Goal: Information Seeking & Learning: Learn about a topic

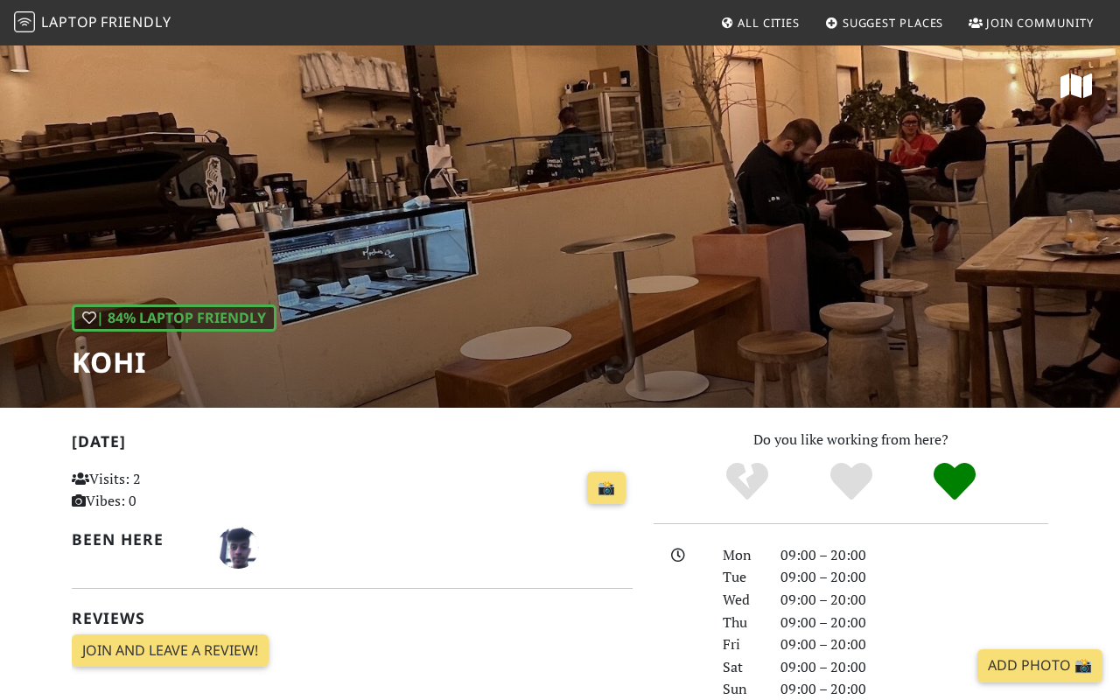
scroll to position [601, 0]
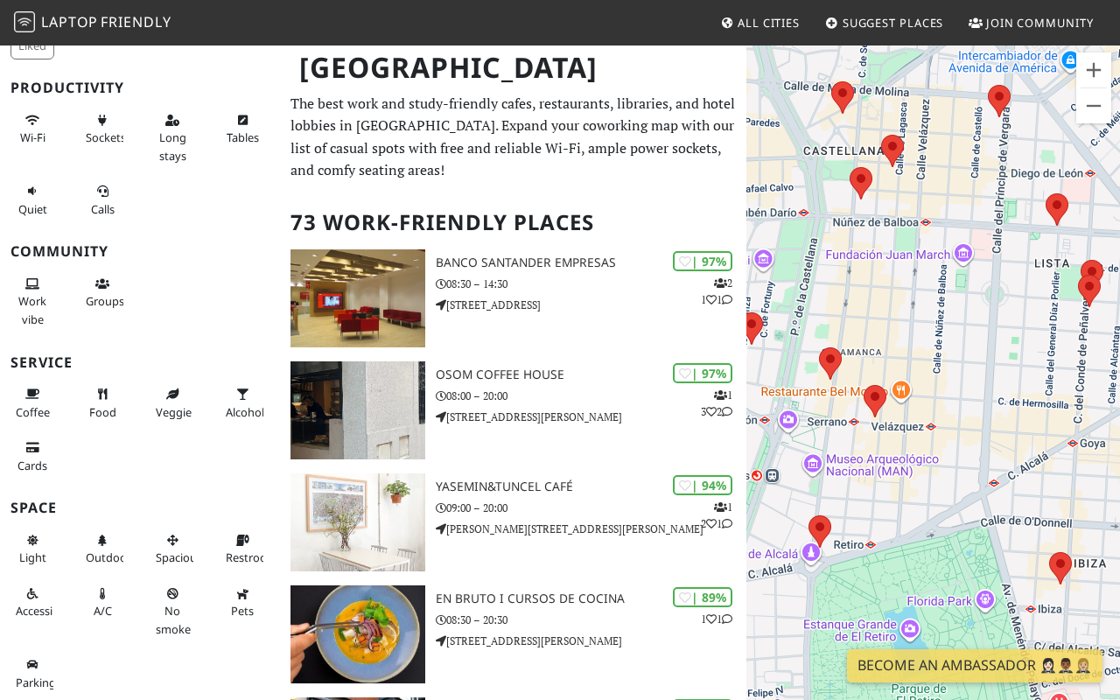
click at [819, 347] on area at bounding box center [819, 347] width 0 height 0
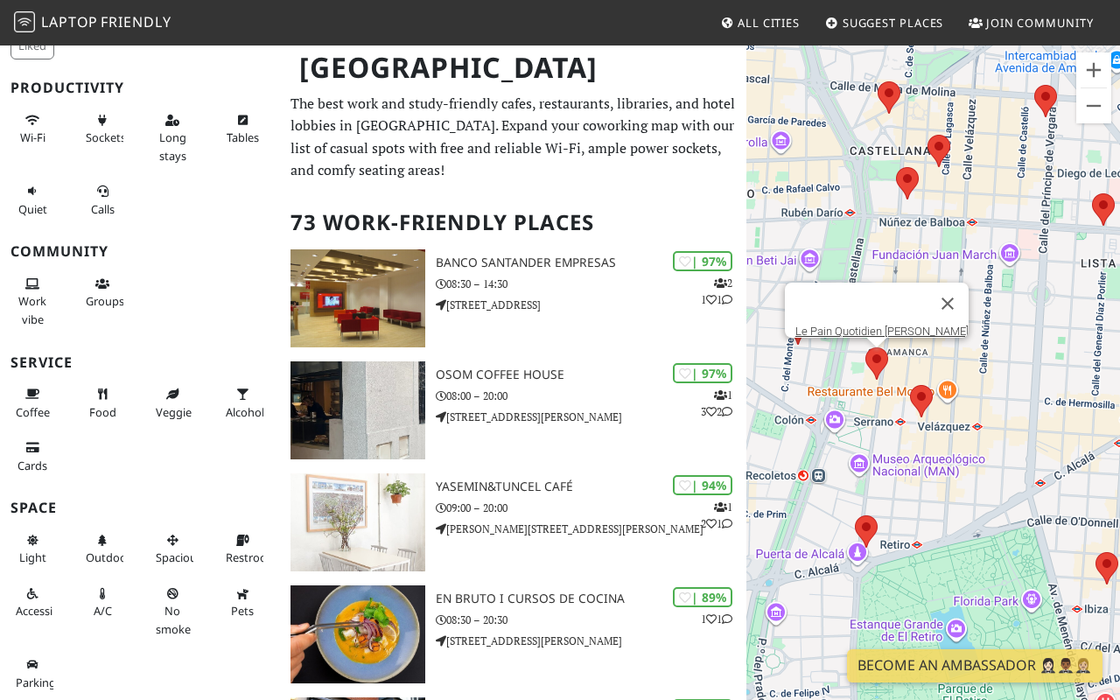
click at [932, 403] on img at bounding box center [921, 401] width 23 height 32
click at [910, 385] on area at bounding box center [910, 385] width 0 height 0
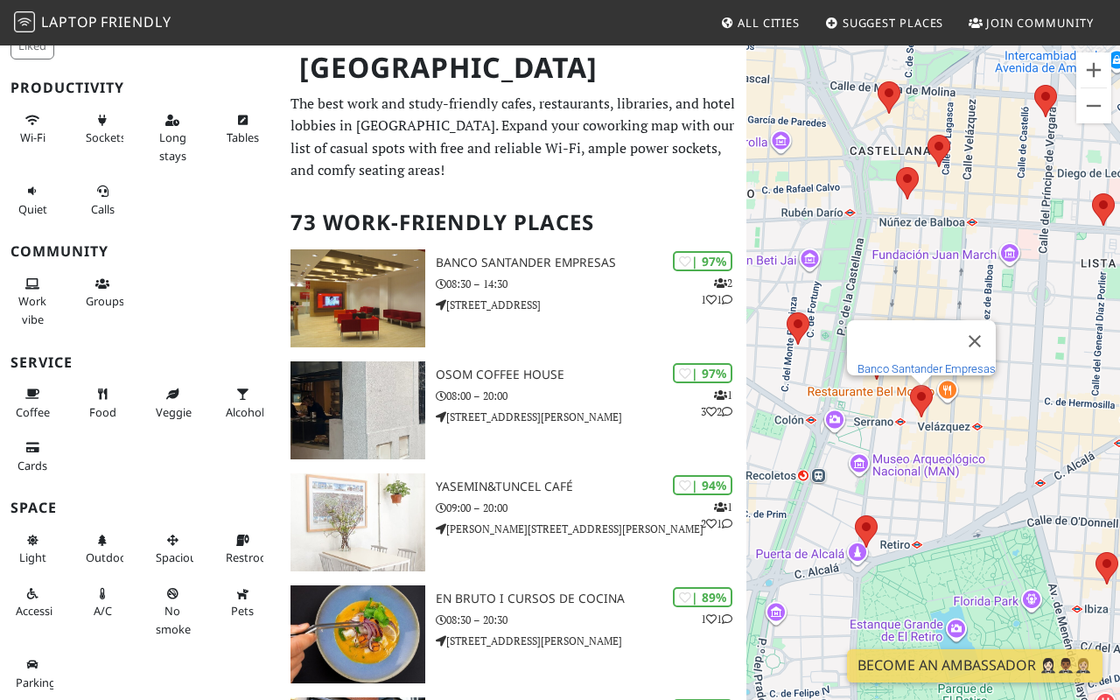
click at [909, 362] on link "Banco Santander Empresas" at bounding box center [927, 368] width 138 height 13
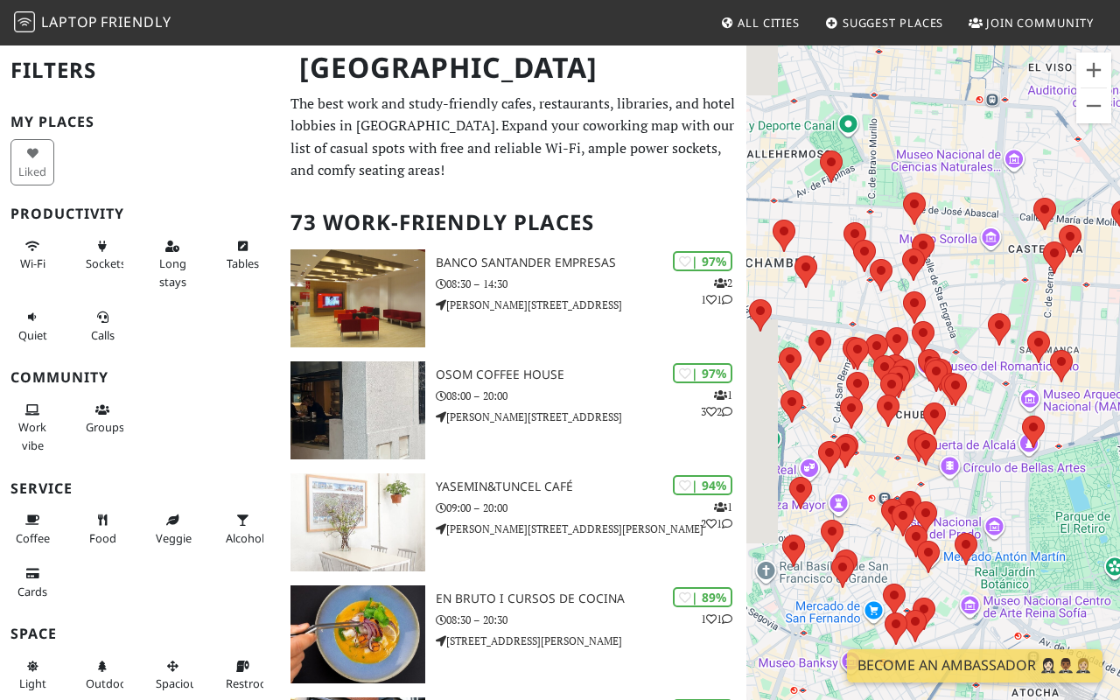
drag, startPoint x: 893, startPoint y: 317, endPoint x: 1078, endPoint y: 312, distance: 184.7
click at [1083, 312] on div at bounding box center [933, 394] width 374 height 700
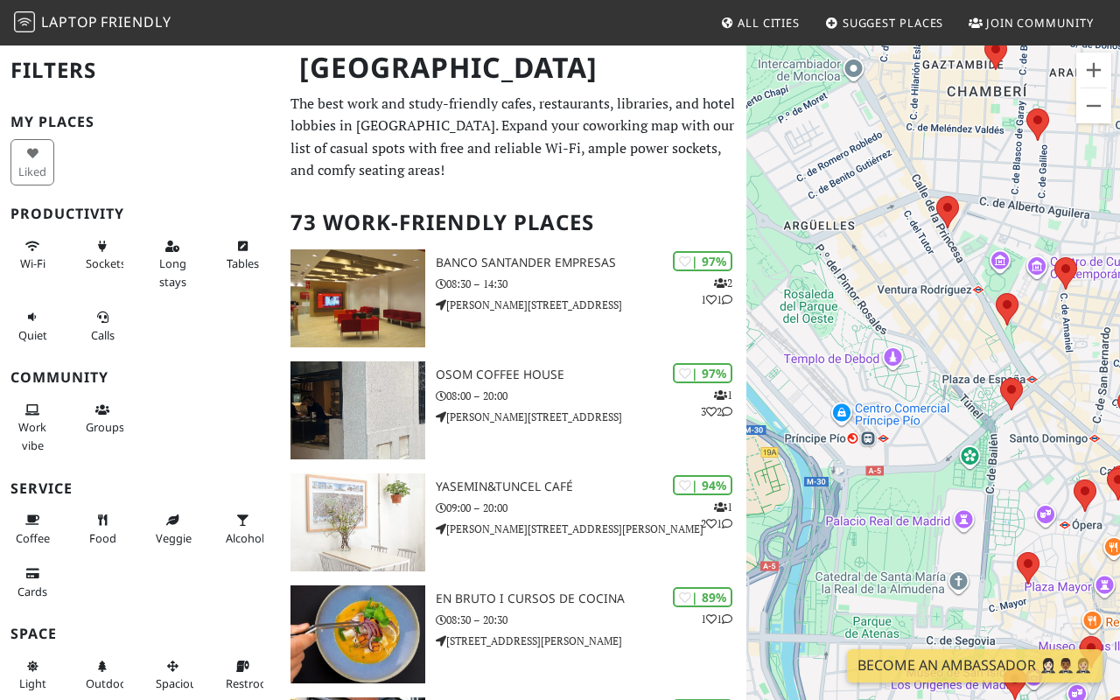
drag, startPoint x: 801, startPoint y: 394, endPoint x: 1116, endPoint y: 318, distance: 324.1
click at [1116, 318] on div at bounding box center [933, 394] width 374 height 700
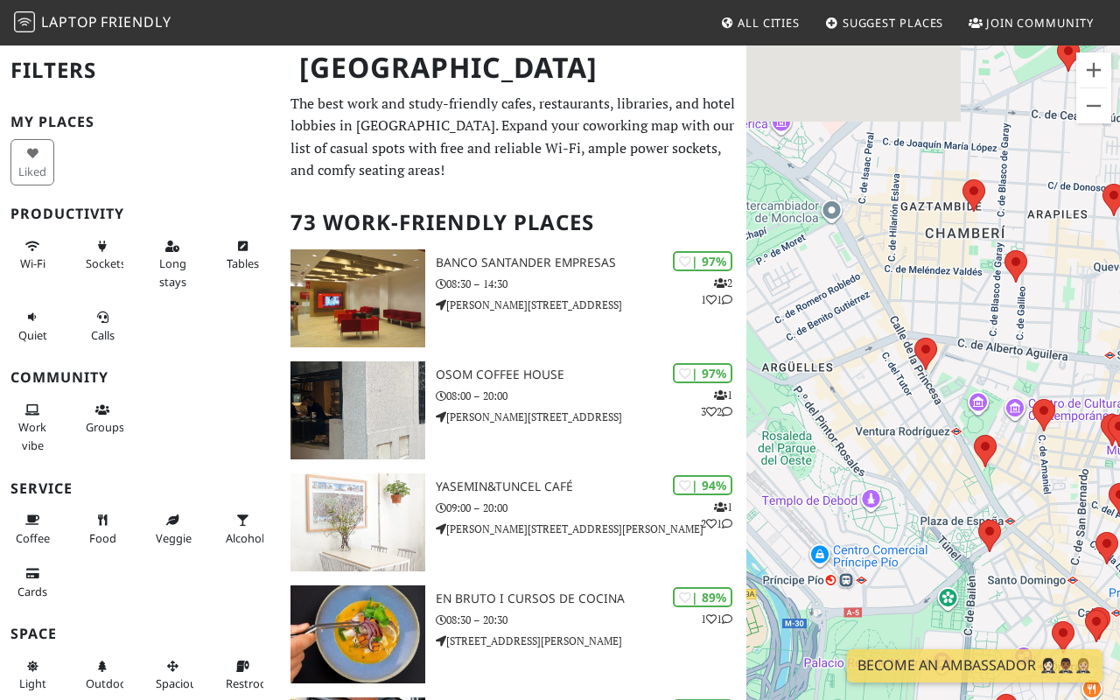
drag, startPoint x: 966, startPoint y: 268, endPoint x: 923, endPoint y: 448, distance: 185.3
click at [923, 448] on div at bounding box center [933, 394] width 374 height 700
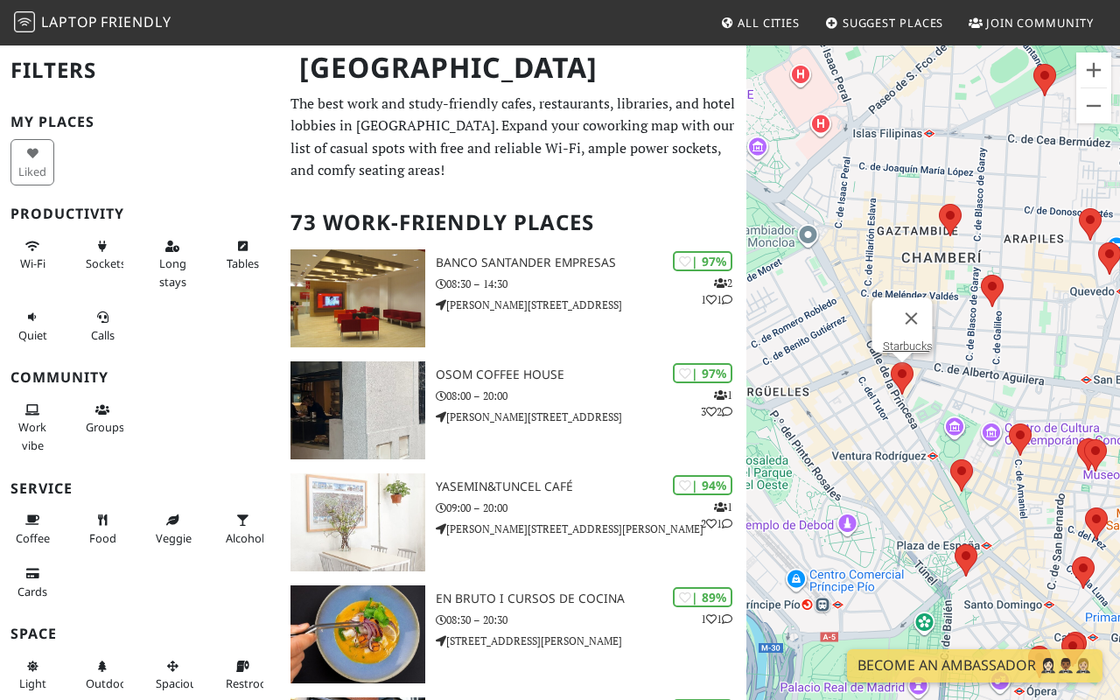
click at [891, 362] on area at bounding box center [891, 362] width 0 height 0
click at [921, 308] on button "Close" at bounding box center [911, 319] width 42 height 42
click at [950, 459] on area at bounding box center [950, 459] width 0 height 0
click at [957, 437] on link "MÜR Café" at bounding box center [967, 443] width 50 height 13
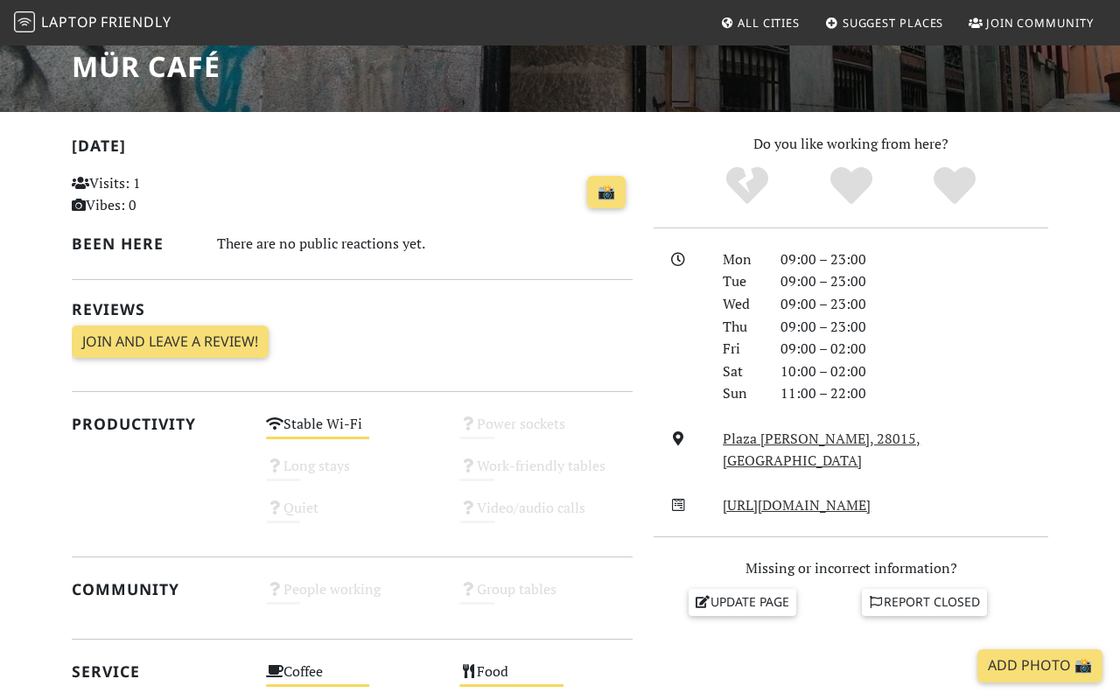
scroll to position [304, 0]
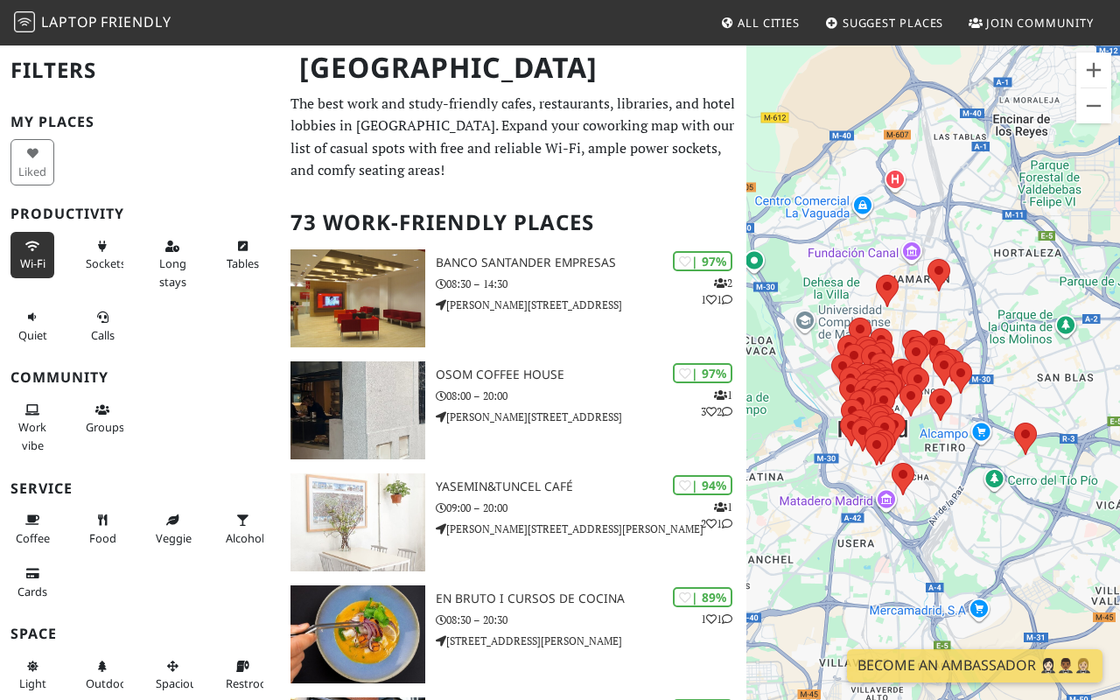
click at [32, 254] on button "Wi-Fi" at bounding box center [33, 255] width 44 height 46
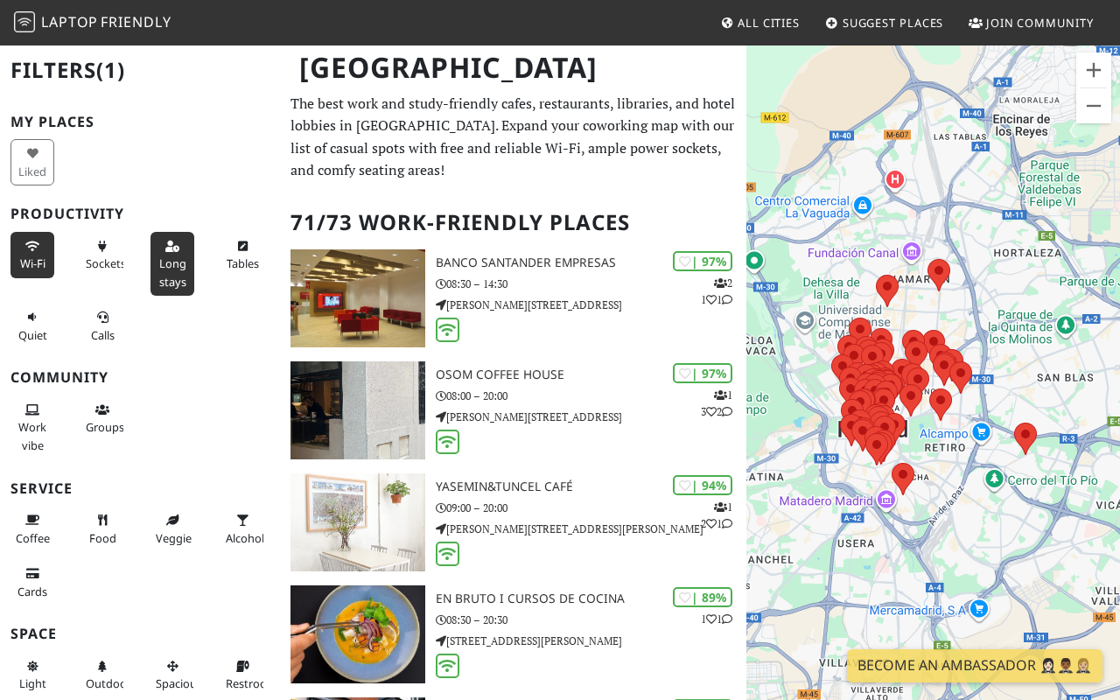
click at [186, 270] on button "Long stays" at bounding box center [173, 264] width 44 height 64
click at [248, 264] on span "Tables" at bounding box center [243, 264] width 32 height 16
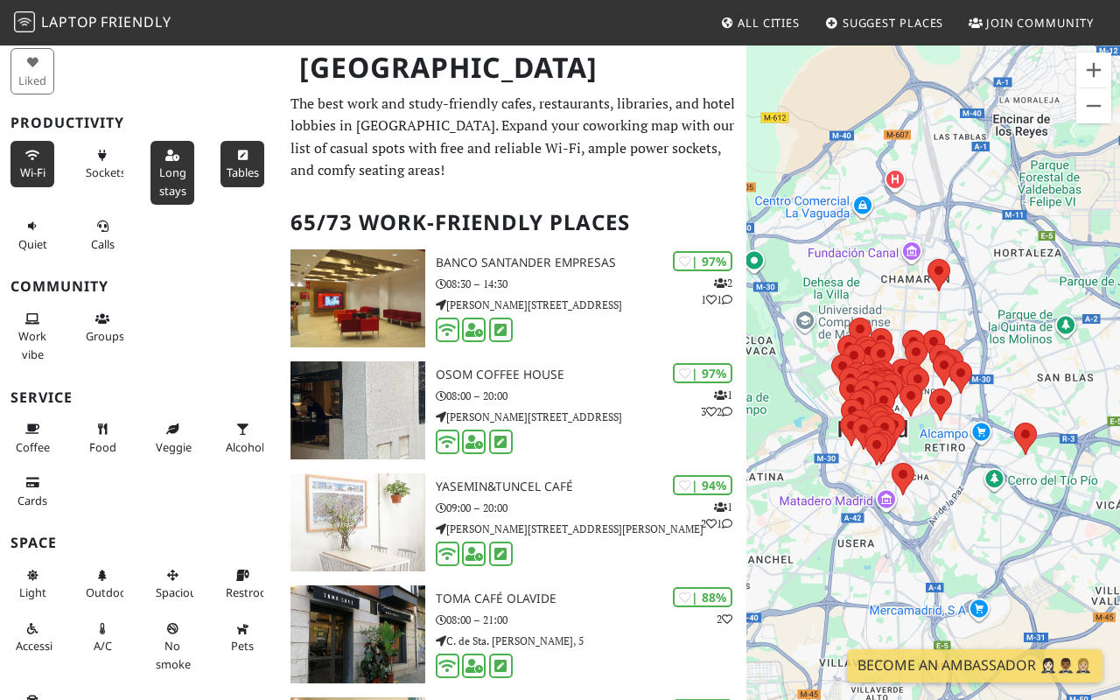
scroll to position [126, 0]
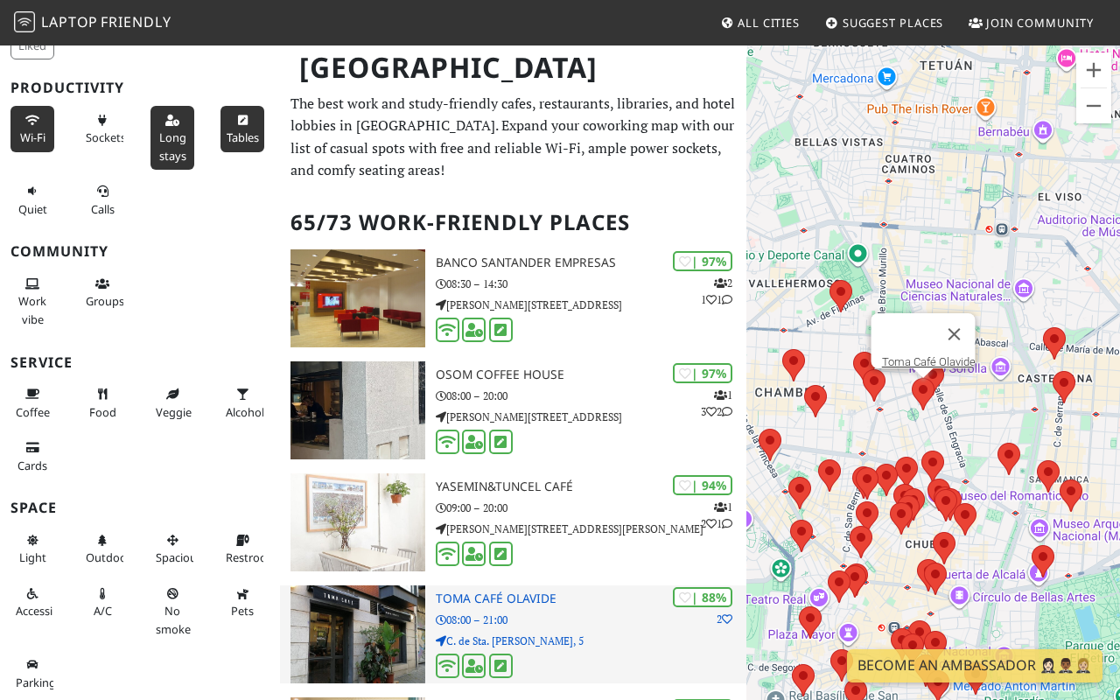
click at [618, 613] on p "08:00 – 21:00" at bounding box center [592, 620] width 312 height 17
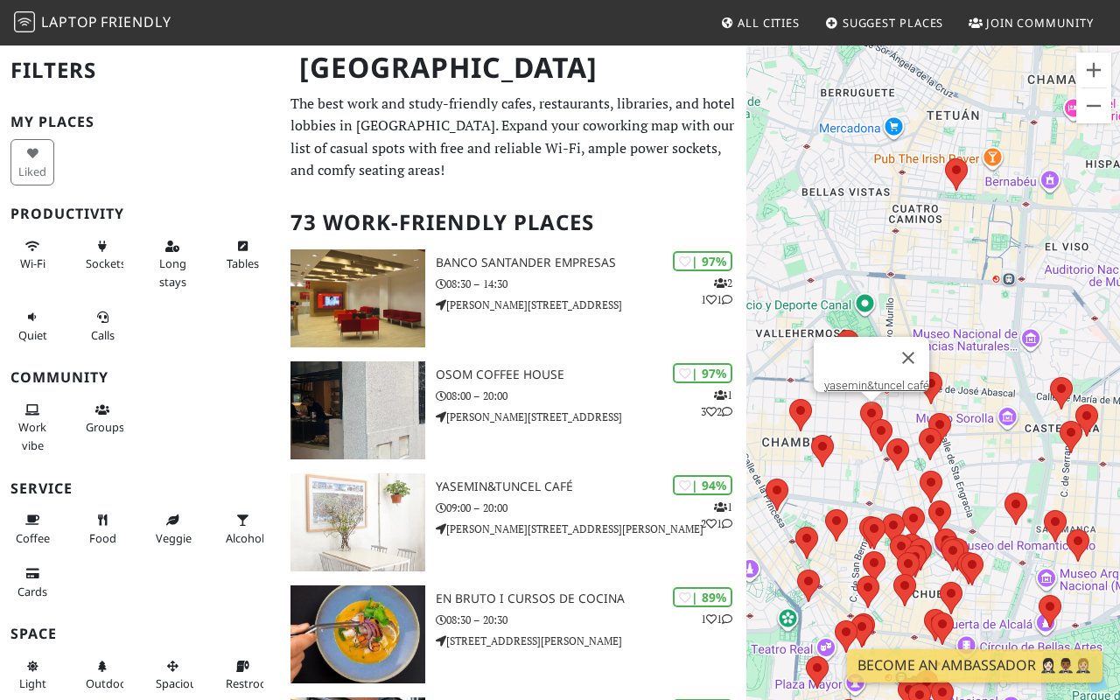
click at [860, 402] on area at bounding box center [860, 402] width 0 height 0
click at [875, 379] on link "yasemin&tuncel café" at bounding box center [876, 385] width 105 height 13
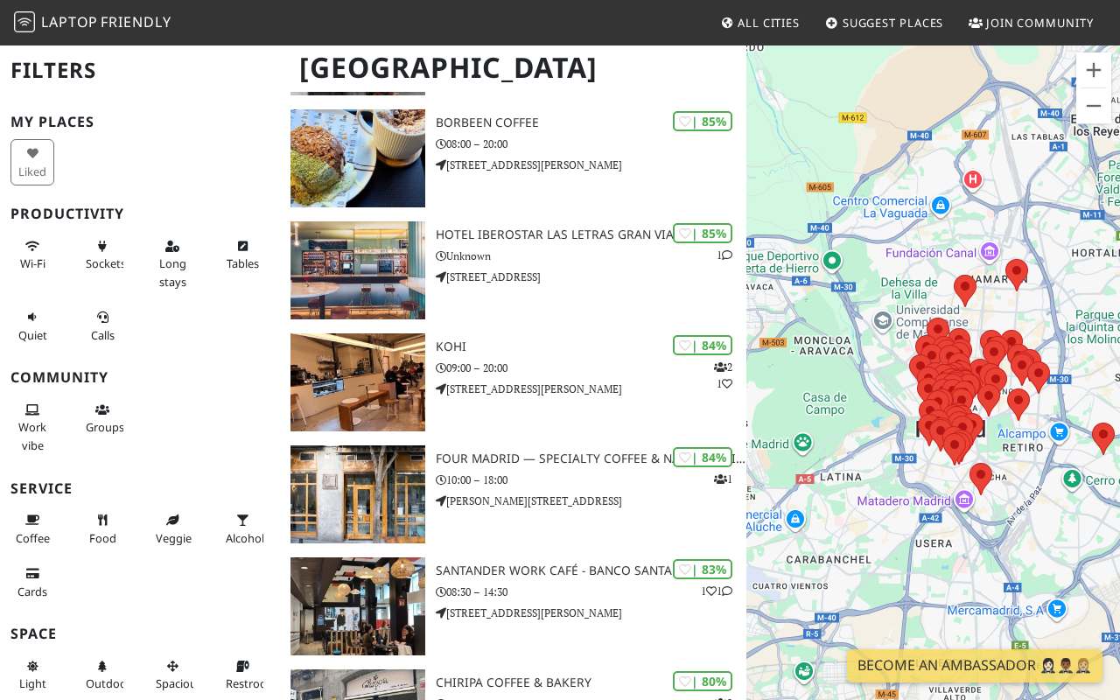
scroll to position [706, 0]
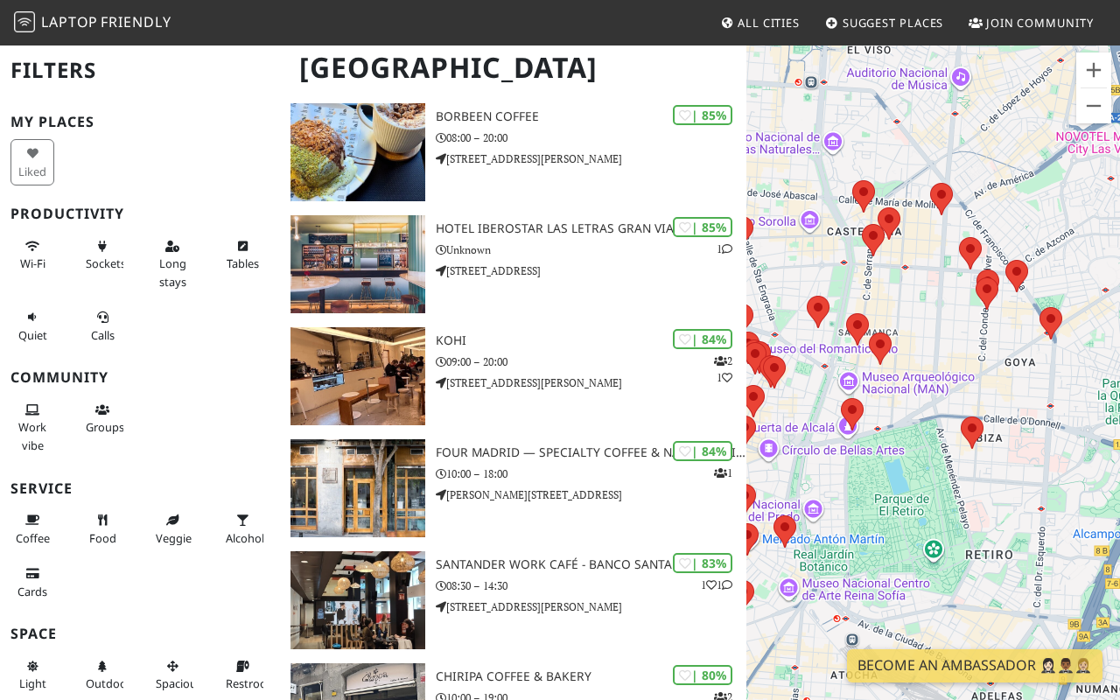
drag, startPoint x: 896, startPoint y: 325, endPoint x: 936, endPoint y: 368, distance: 59.5
click at [936, 368] on div at bounding box center [933, 394] width 374 height 700
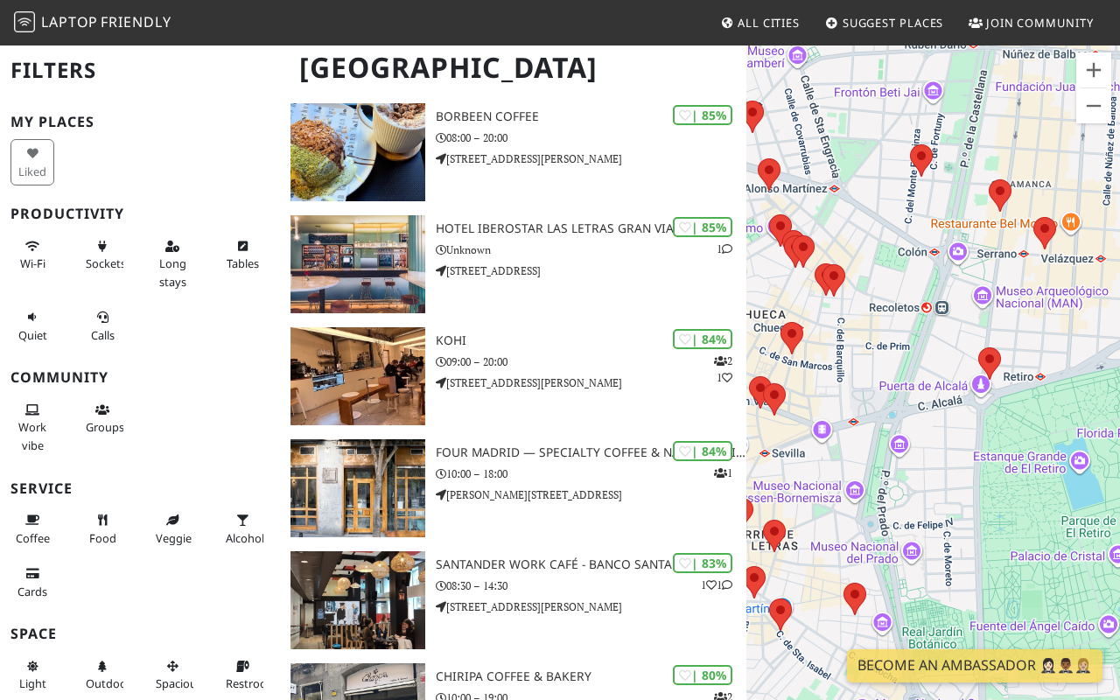
drag, startPoint x: 902, startPoint y: 404, endPoint x: 1118, endPoint y: 237, distance: 273.2
click at [1119, 237] on div at bounding box center [933, 394] width 374 height 700
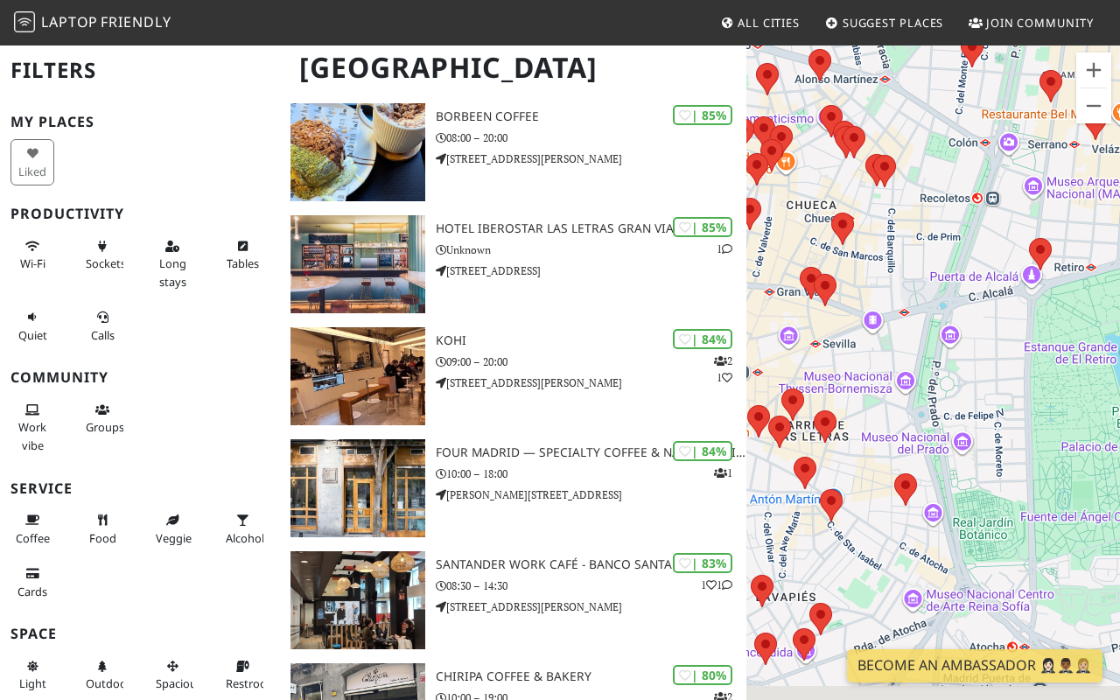
drag, startPoint x: 923, startPoint y: 350, endPoint x: 919, endPoint y: 215, distance: 134.8
click at [921, 214] on div at bounding box center [933, 394] width 374 height 700
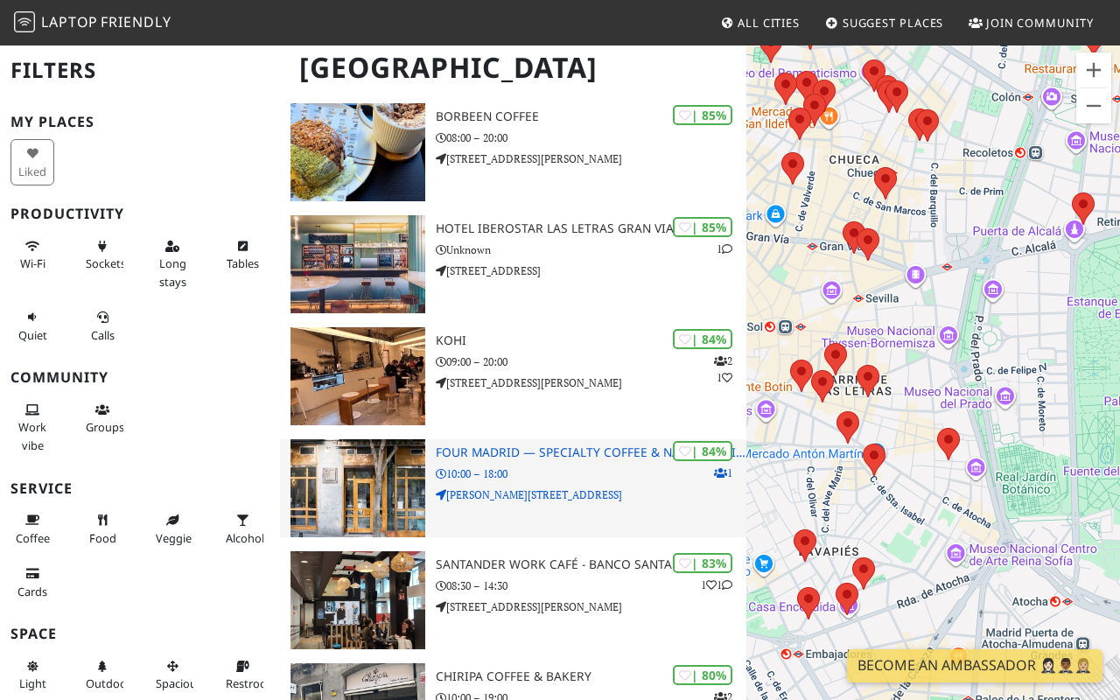
drag, startPoint x: 1062, startPoint y: 468, endPoint x: 743, endPoint y: 480, distance: 319.7
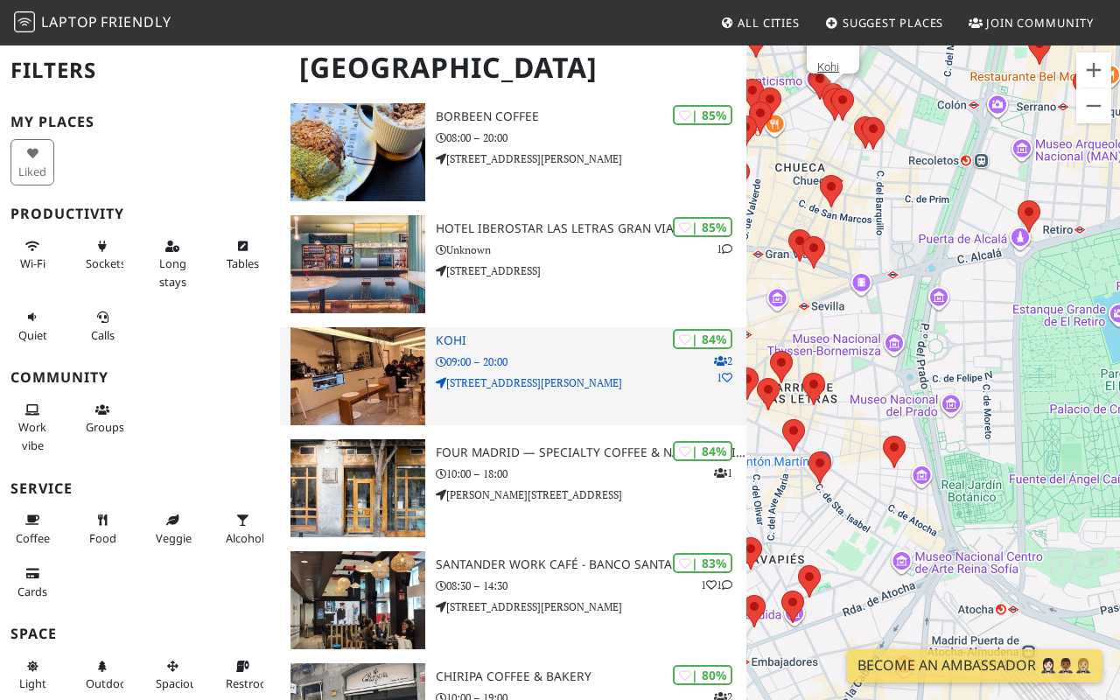
drag, startPoint x: 888, startPoint y: 423, endPoint x: 586, endPoint y: 414, distance: 302.0
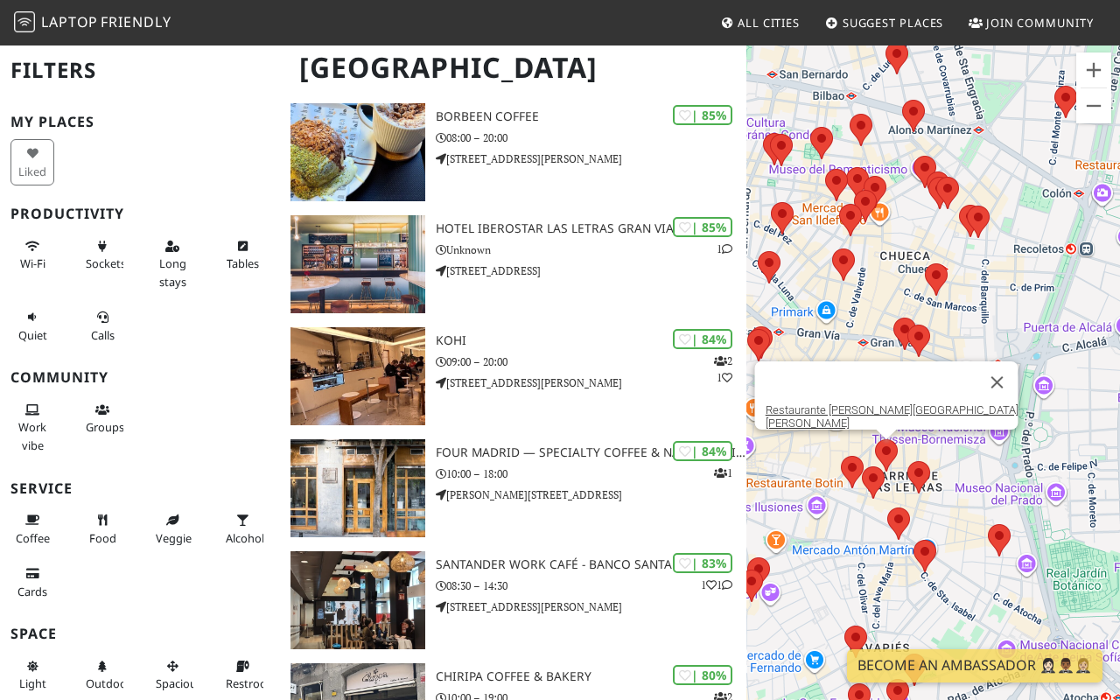
click at [875, 439] on area at bounding box center [875, 439] width 0 height 0
click at [907, 416] on link "Restaurante [PERSON_NAME][GEOGRAPHIC_DATA][PERSON_NAME]" at bounding box center [891, 416] width 253 height 26
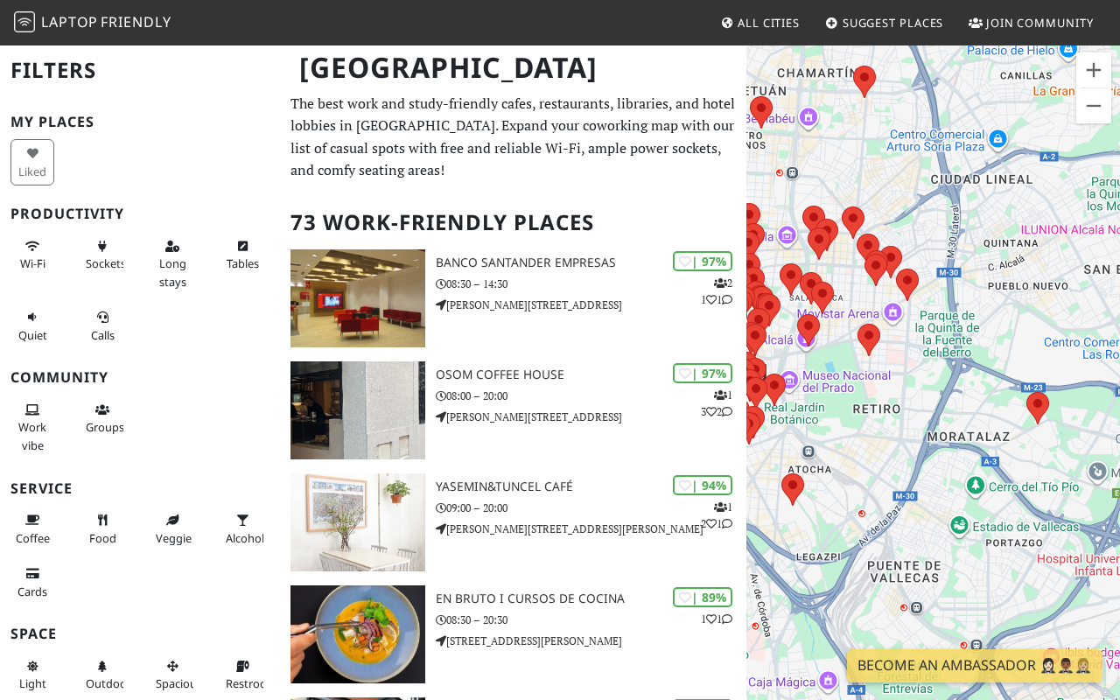
drag, startPoint x: 871, startPoint y: 424, endPoint x: 1007, endPoint y: 473, distance: 145.0
click at [1007, 473] on div at bounding box center [933, 394] width 374 height 700
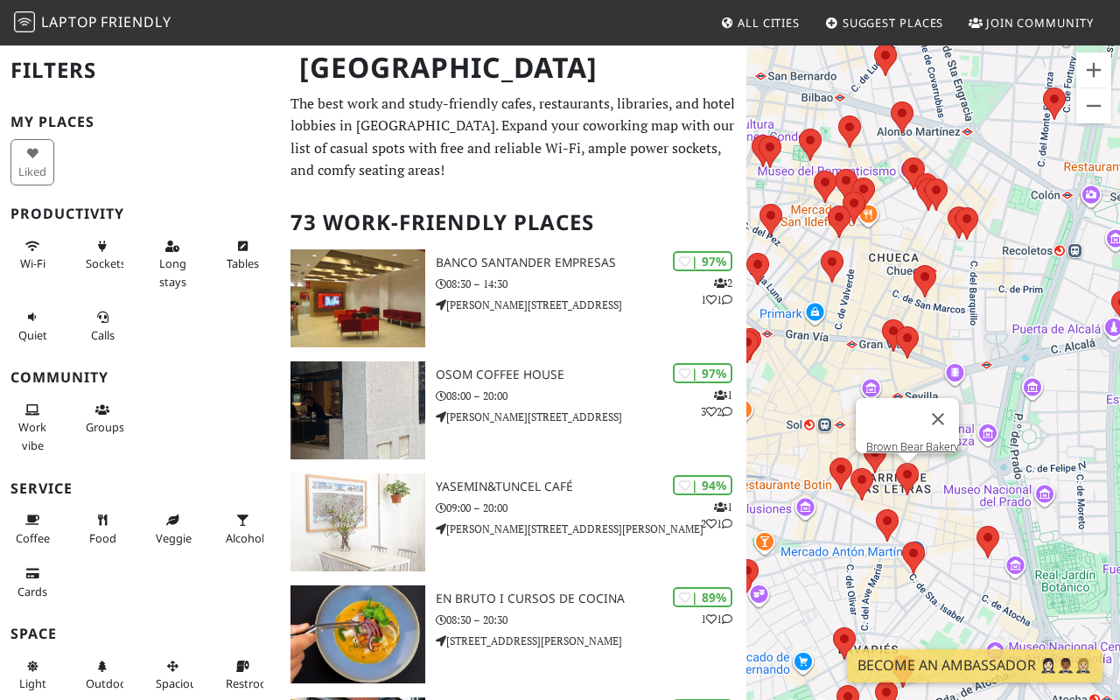
click at [896, 463] on area at bounding box center [896, 463] width 0 height 0
click at [914, 440] on link "Brown Bear Bakery" at bounding box center [912, 446] width 93 height 13
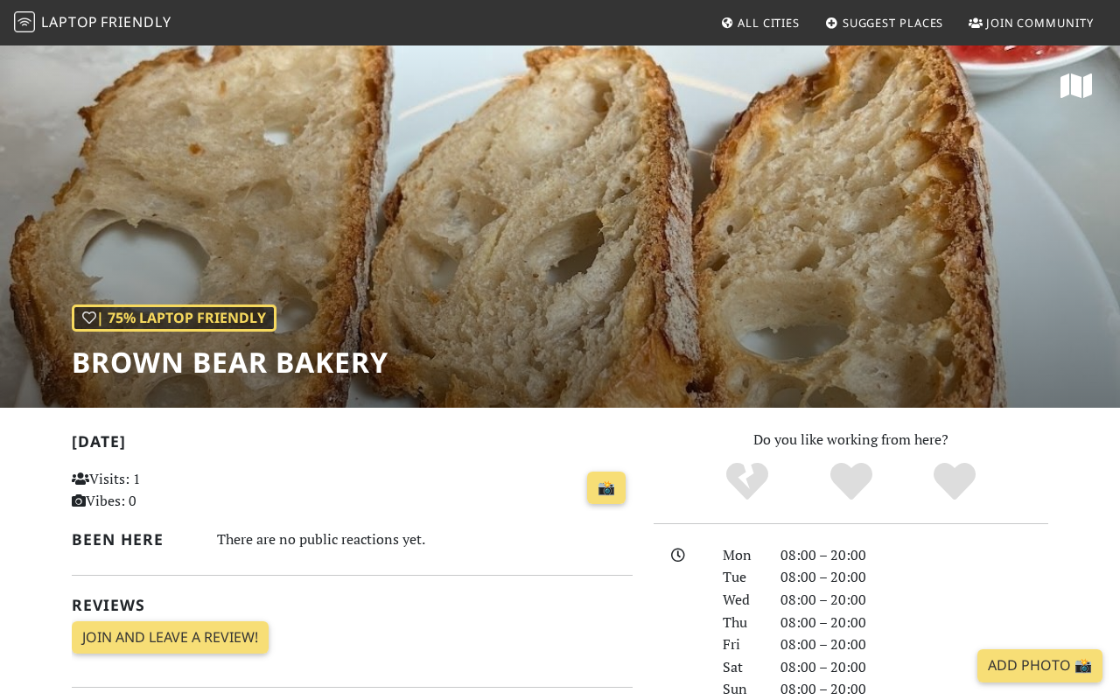
scroll to position [878, 0]
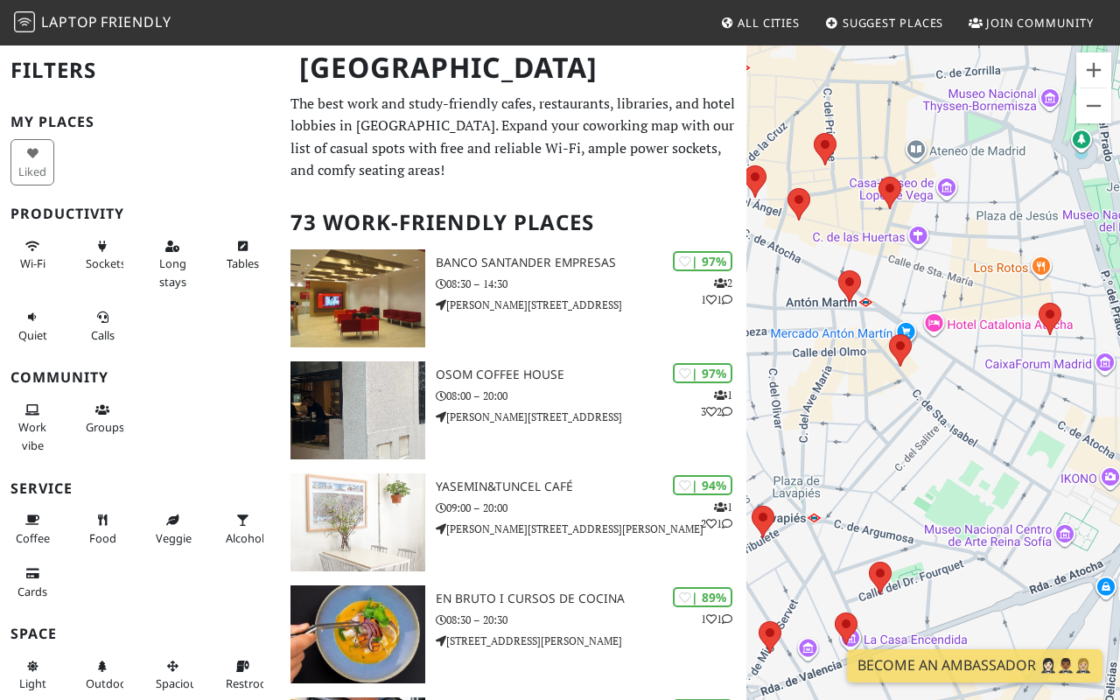
drag, startPoint x: 855, startPoint y: 343, endPoint x: 1052, endPoint y: 411, distance: 208.4
click at [1053, 411] on div at bounding box center [933, 394] width 374 height 700
click at [890, 334] on area at bounding box center [890, 334] width 0 height 0
click at [906, 312] on link "La Fugitiva" at bounding box center [905, 318] width 53 height 13
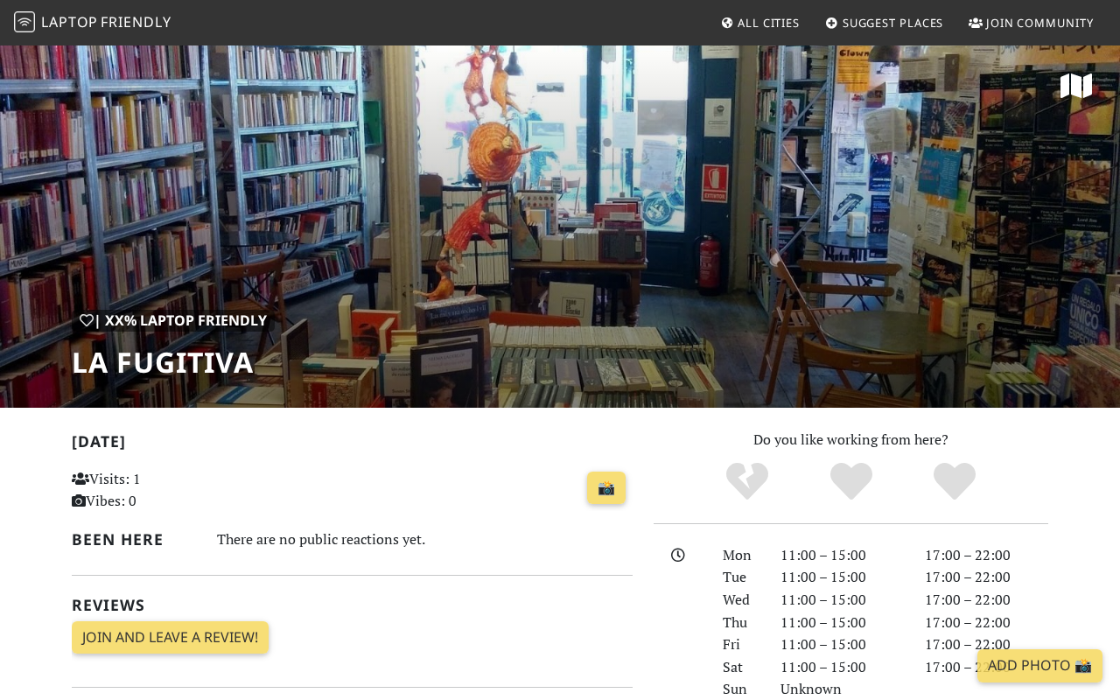
click at [382, 203] on div "| XX% Laptop Friendly La Fugitiva" at bounding box center [560, 226] width 1120 height 364
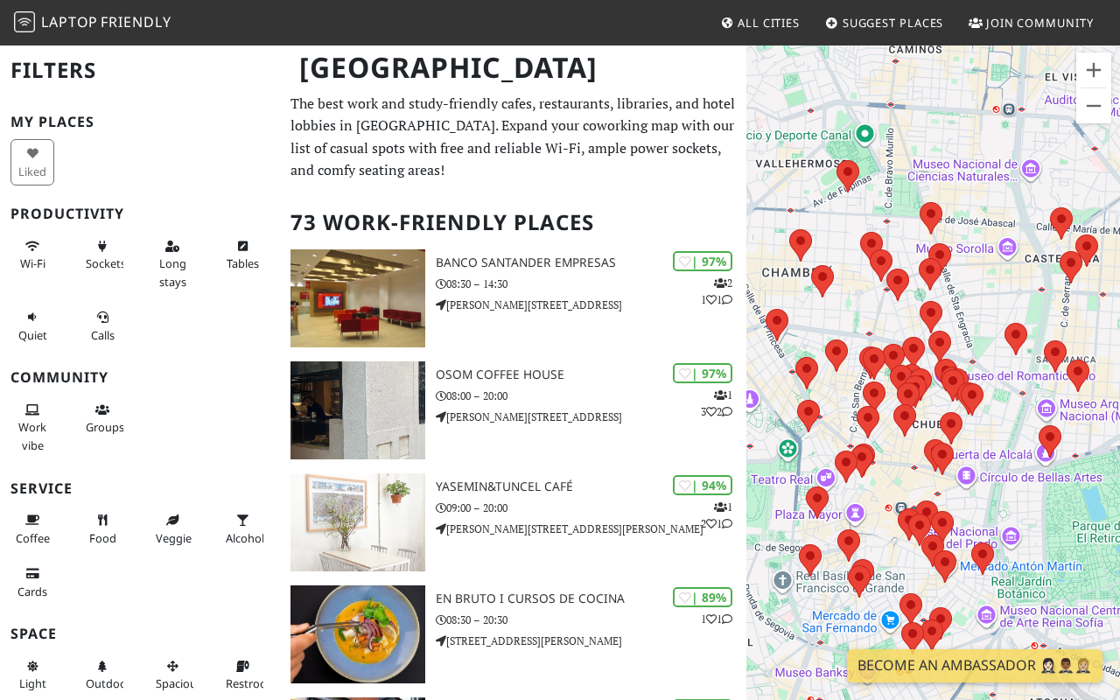
drag, startPoint x: 1022, startPoint y: 459, endPoint x: 800, endPoint y: 457, distance: 222.3
click at [800, 392] on div at bounding box center [963, 392] width 374 height 0
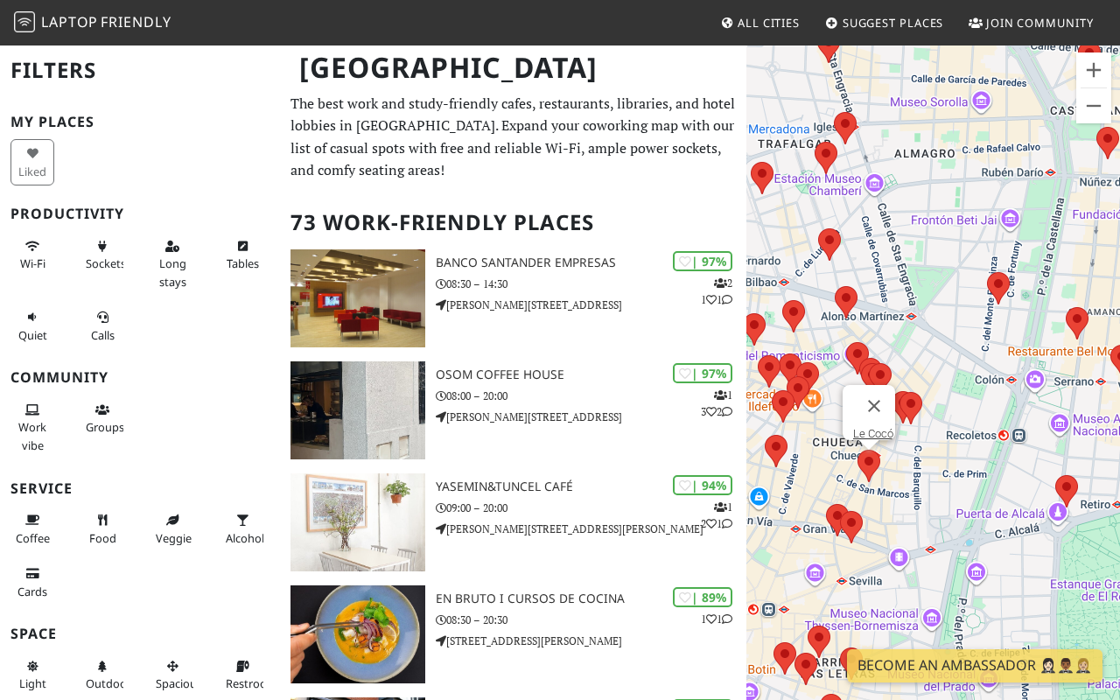
click at [858, 450] on area at bounding box center [858, 450] width 0 height 0
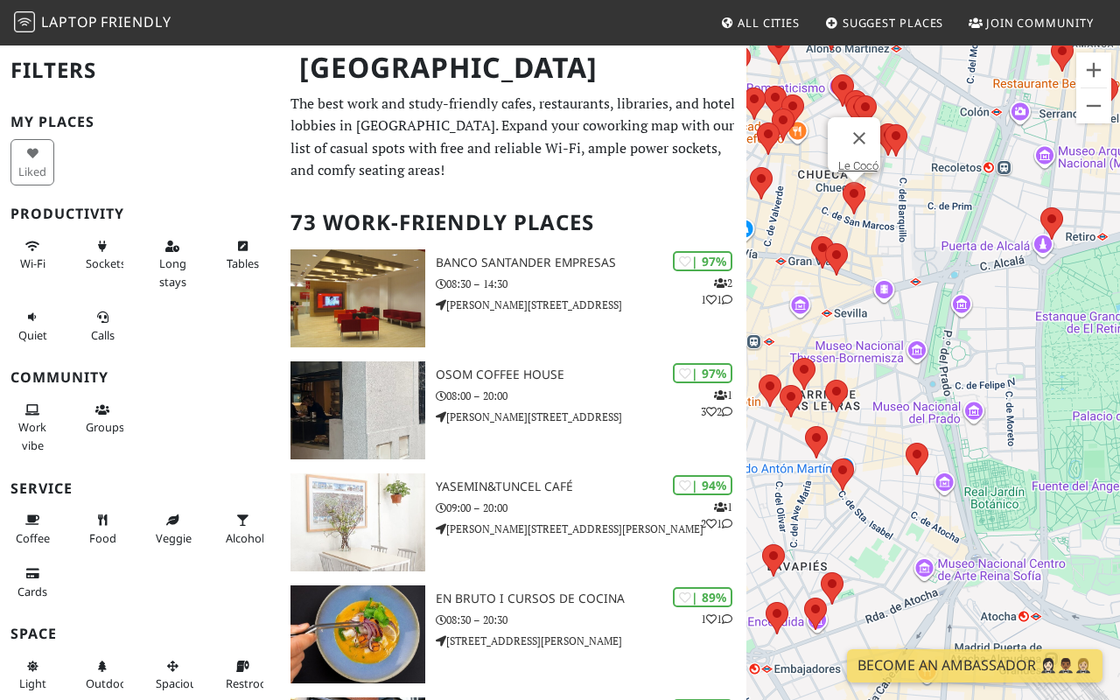
drag, startPoint x: 891, startPoint y: 490, endPoint x: 873, endPoint y: 219, distance: 271.9
click at [873, 219] on div "Le Cocó" at bounding box center [933, 394] width 374 height 700
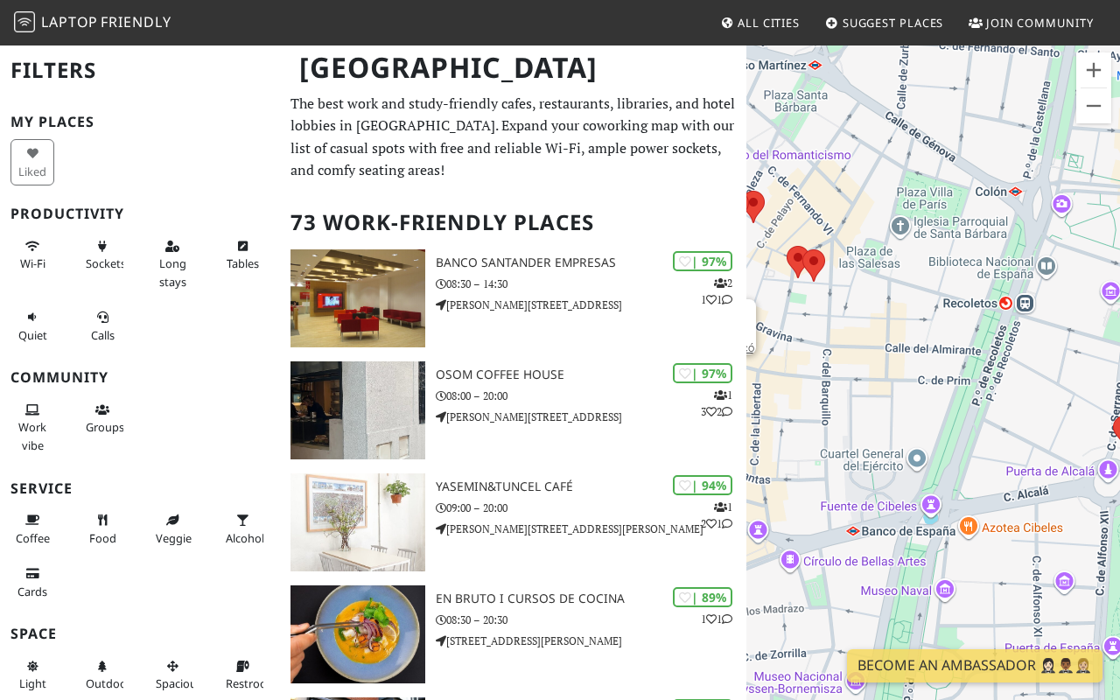
drag, startPoint x: 942, startPoint y: 188, endPoint x: 878, endPoint y: 303, distance: 131.2
click at [878, 303] on div "Le Cocó" at bounding box center [933, 394] width 374 height 700
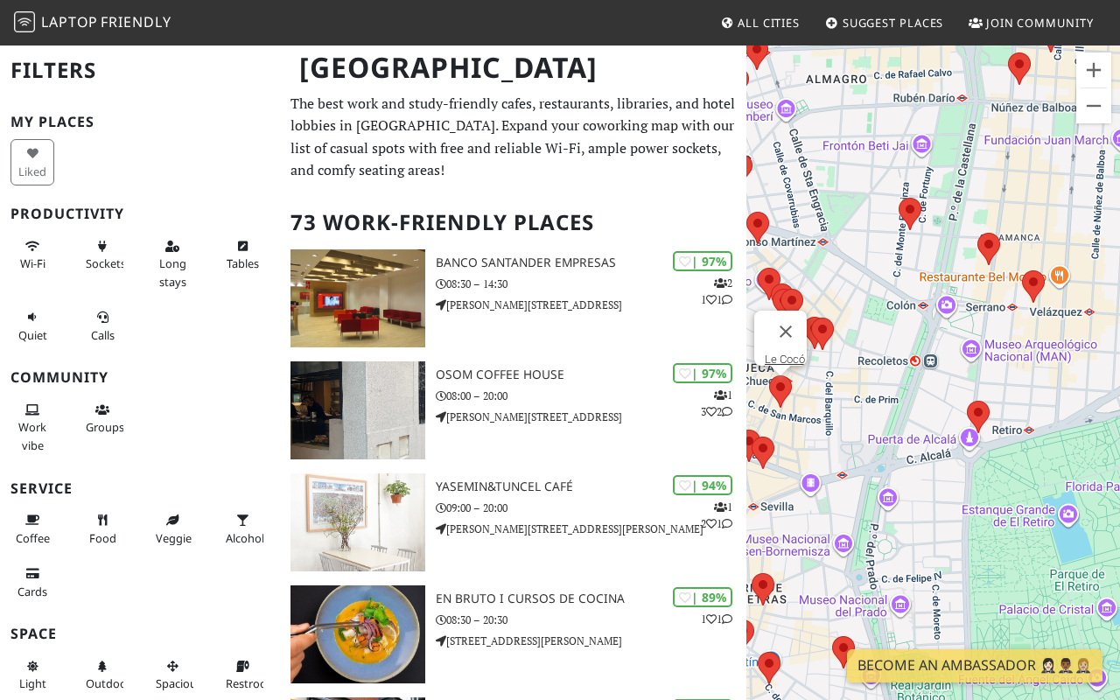
drag, startPoint x: 903, startPoint y: 331, endPoint x: 887, endPoint y: 397, distance: 68.3
click at [887, 397] on div "Le Cocó" at bounding box center [933, 394] width 374 height 700
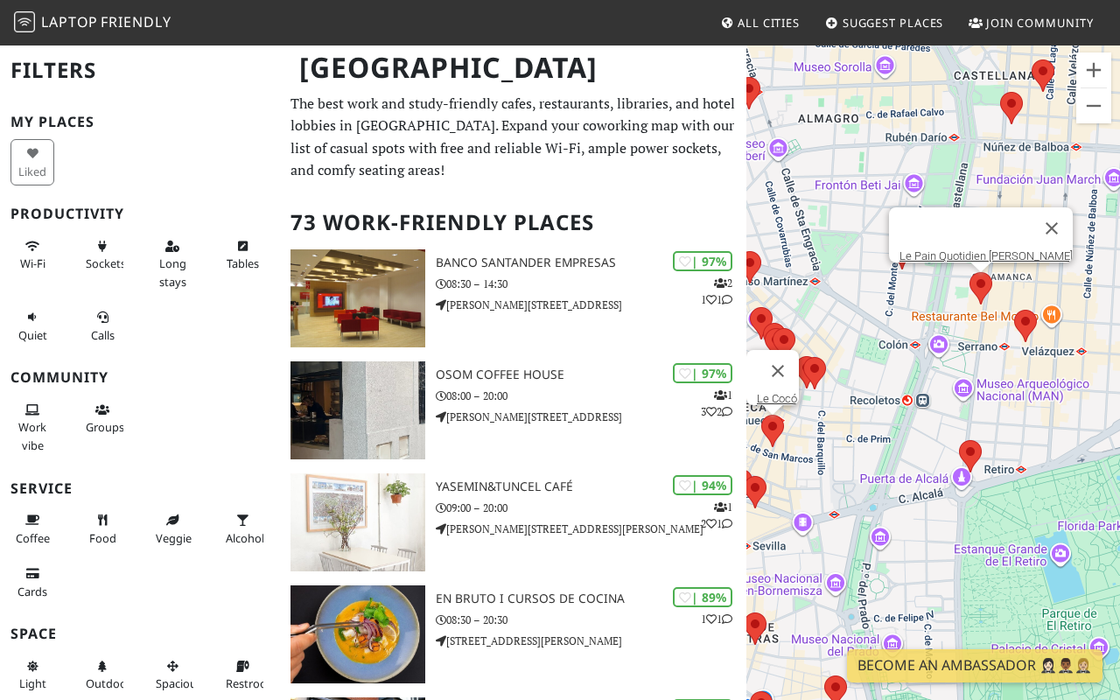
click at [970, 272] on area at bounding box center [970, 272] width 0 height 0
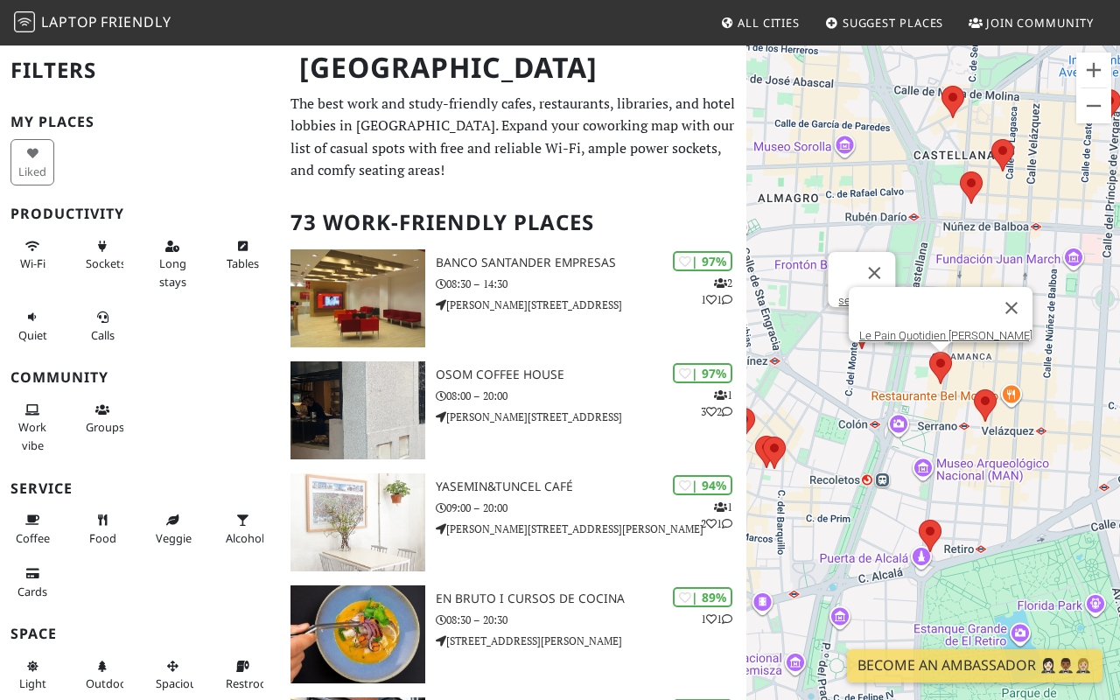
click at [851, 317] on area at bounding box center [851, 317] width 0 height 0
click at [858, 294] on link "sesēnroom" at bounding box center [866, 300] width 57 height 13
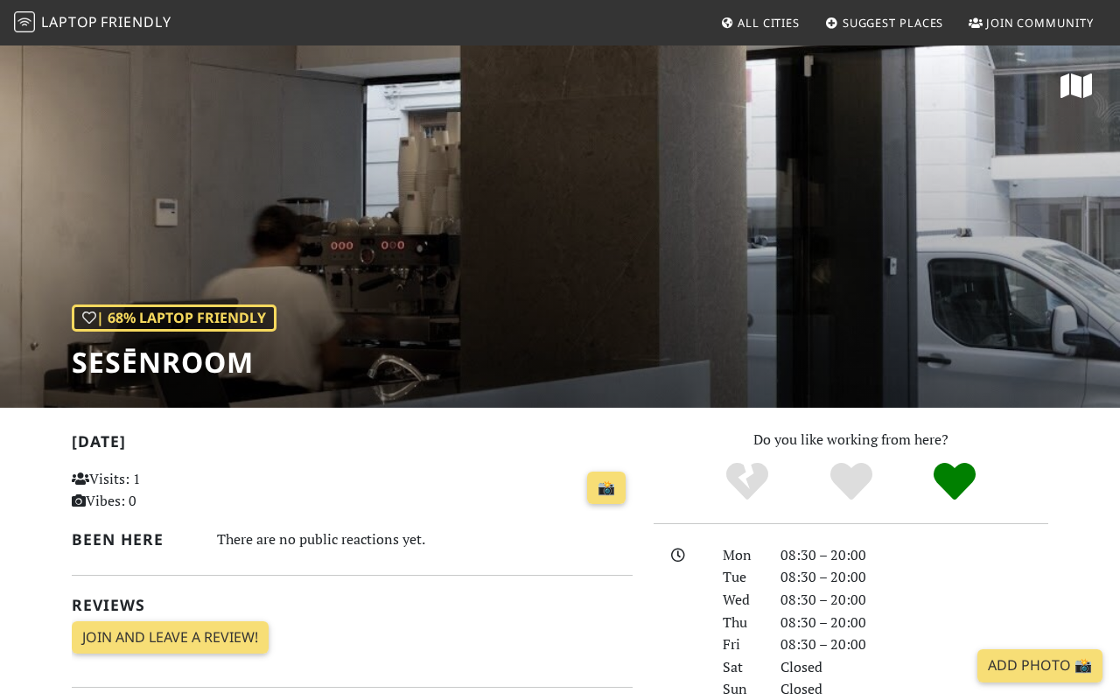
click at [548, 298] on div "| 68% Laptop Friendly sesēnroom" at bounding box center [560, 226] width 1120 height 364
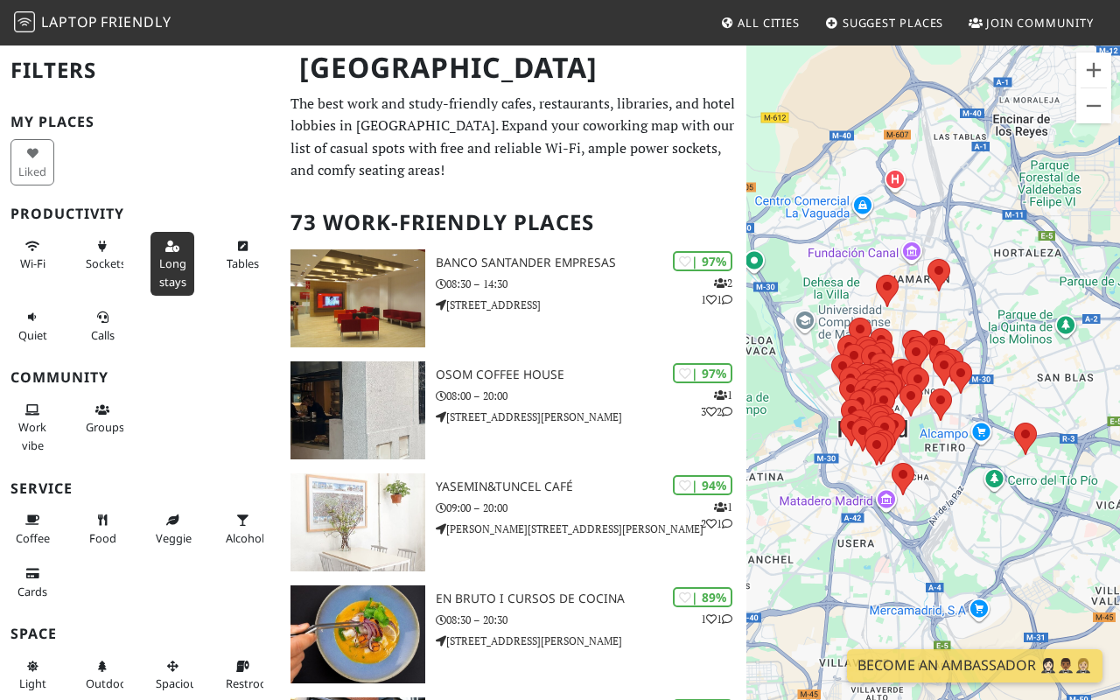
click at [186, 263] on button "Long stays" at bounding box center [173, 264] width 44 height 64
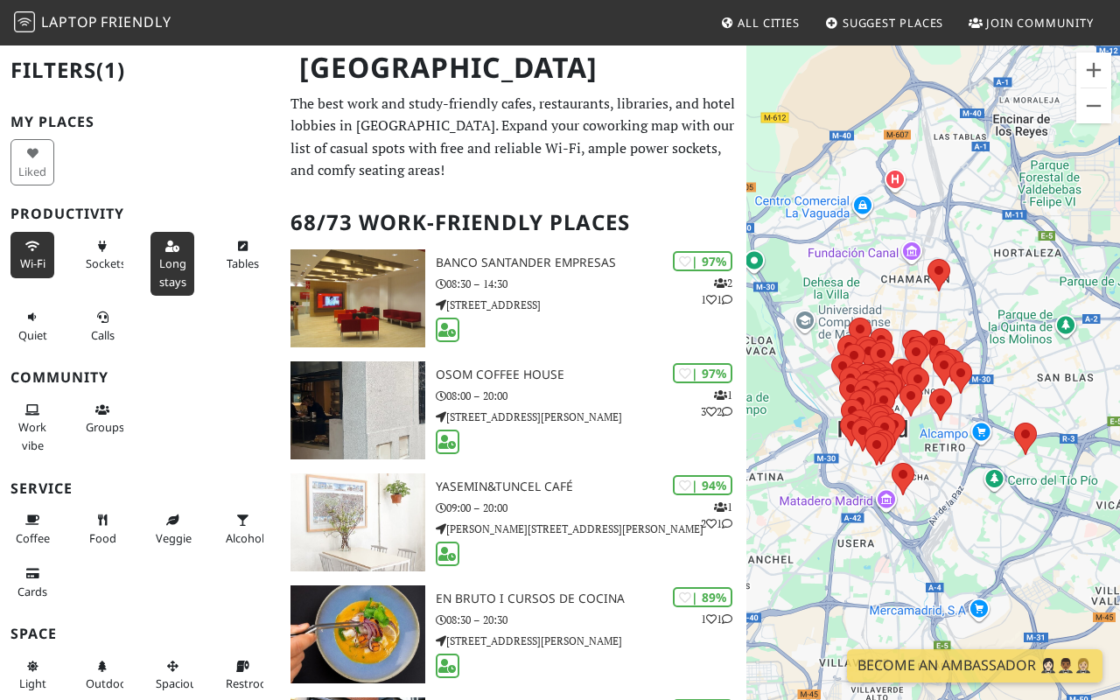
click at [19, 247] on button "Wi-Fi" at bounding box center [33, 255] width 44 height 46
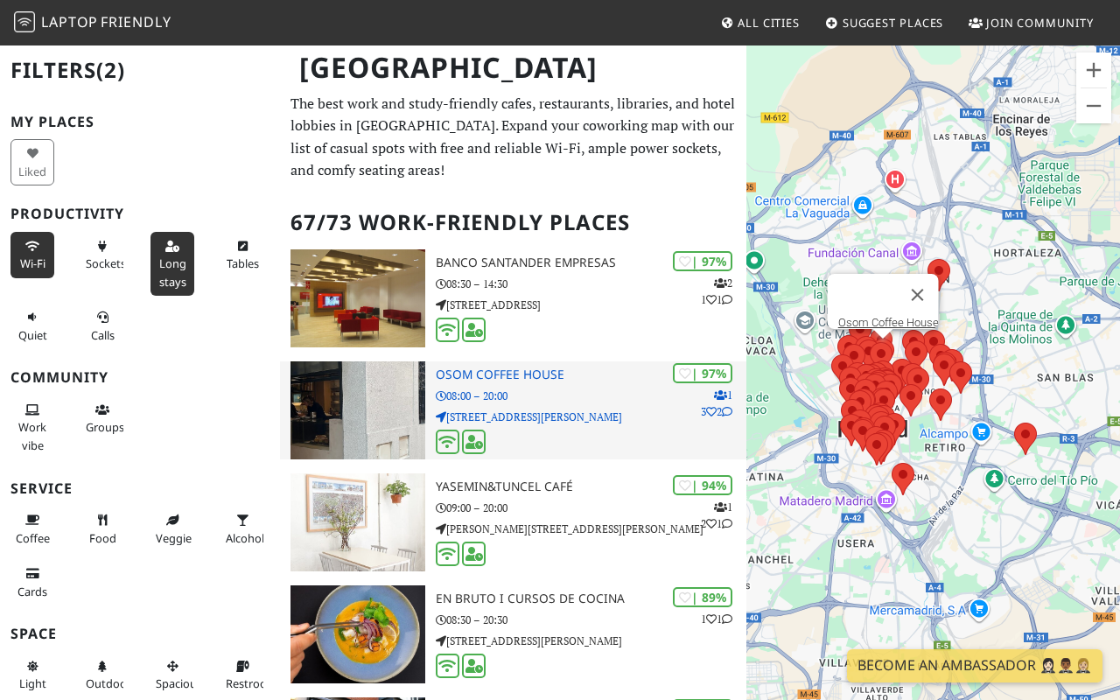
click at [550, 438] on div at bounding box center [592, 443] width 312 height 27
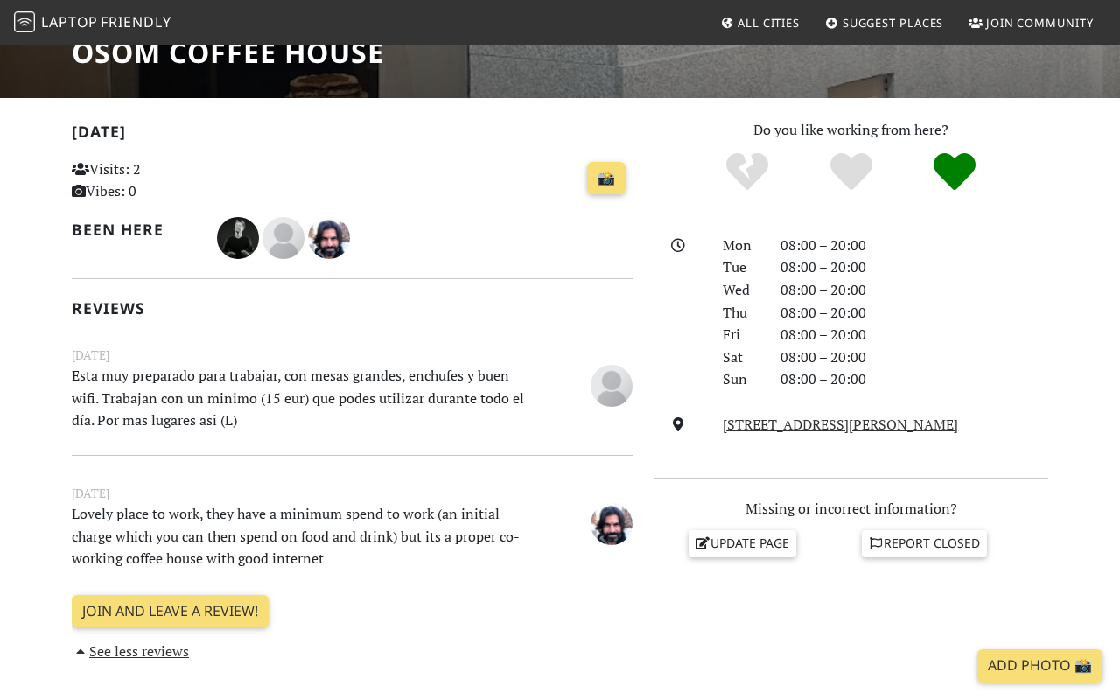
scroll to position [456, 0]
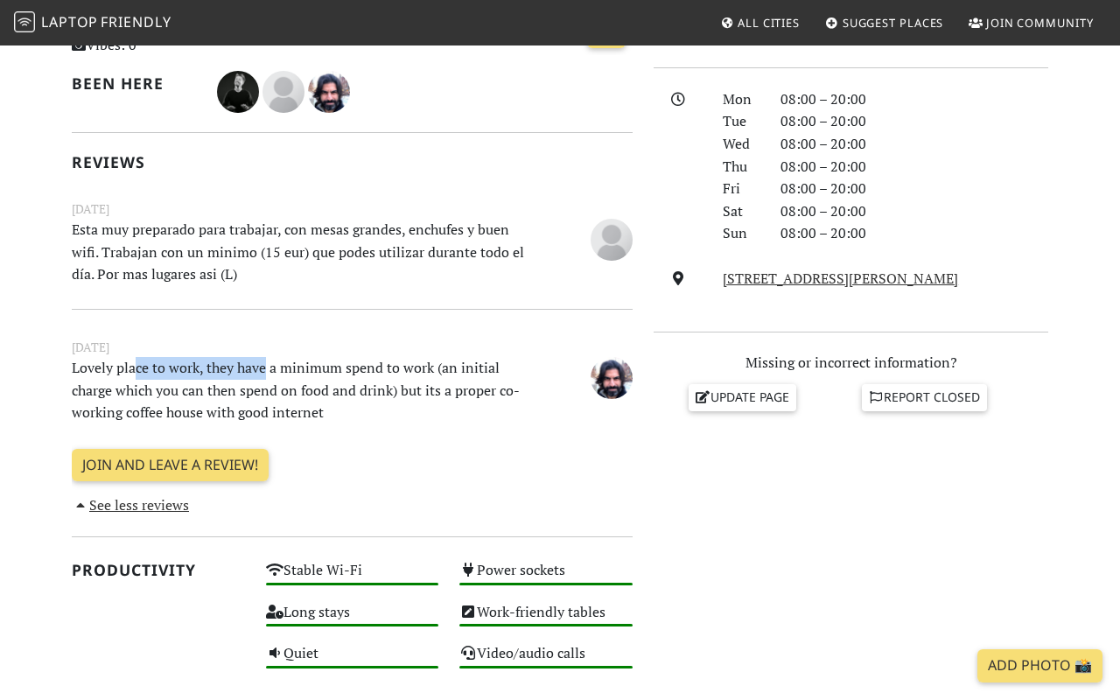
drag, startPoint x: 133, startPoint y: 371, endPoint x: 263, endPoint y: 376, distance: 130.5
click at [263, 376] on p "Lovely place to work, they have a minimum spend to work (an initial charge whic…" at bounding box center [303, 390] width 485 height 67
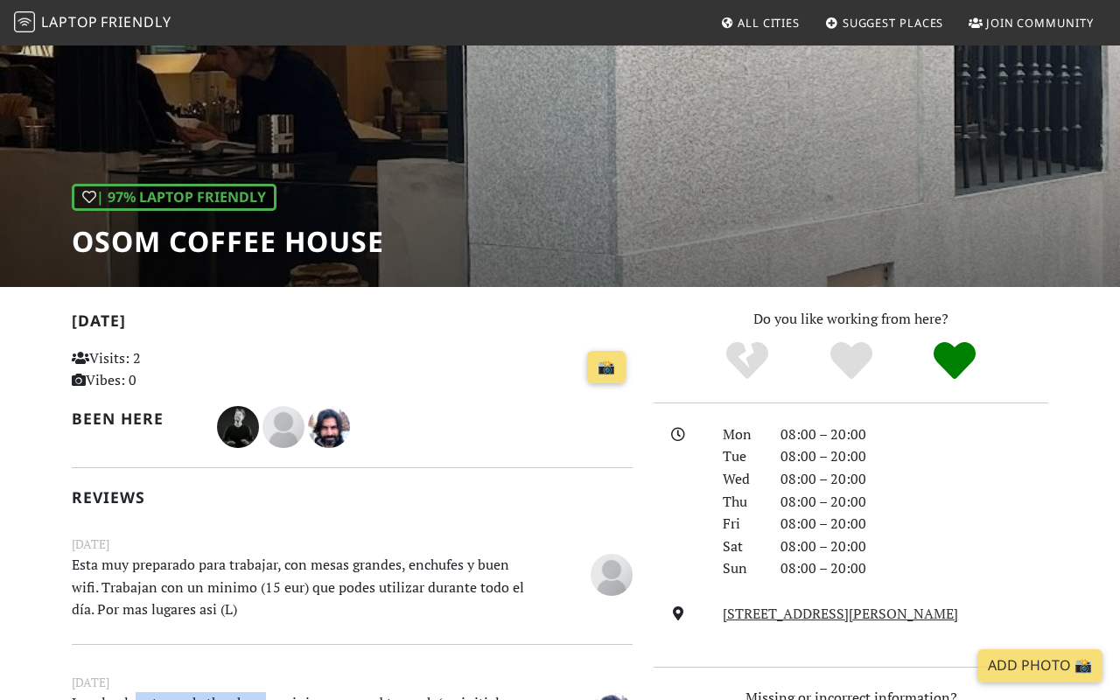
scroll to position [0, 0]
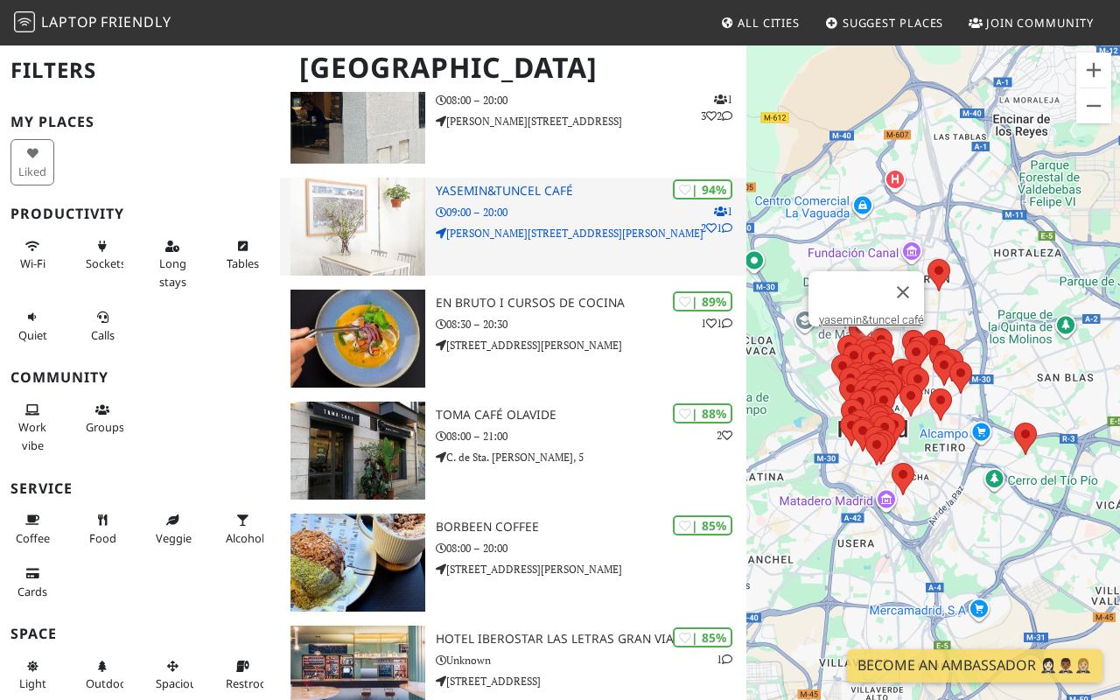
scroll to position [1049, 0]
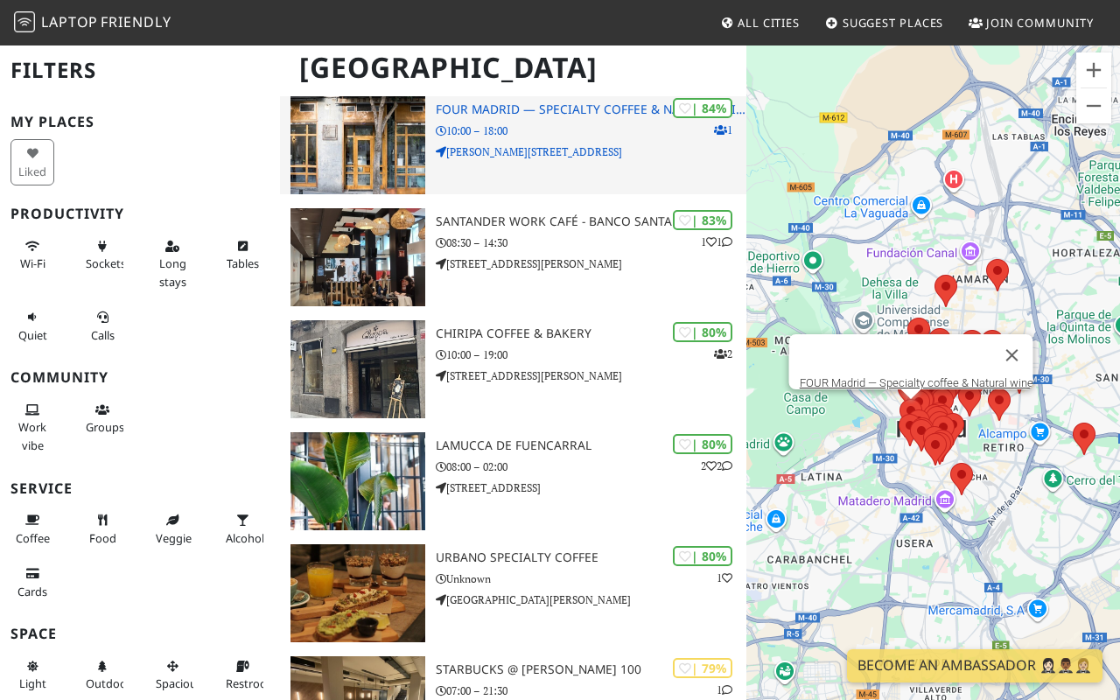
click at [520, 134] on p "10:00 – 18:00" at bounding box center [592, 131] width 312 height 17
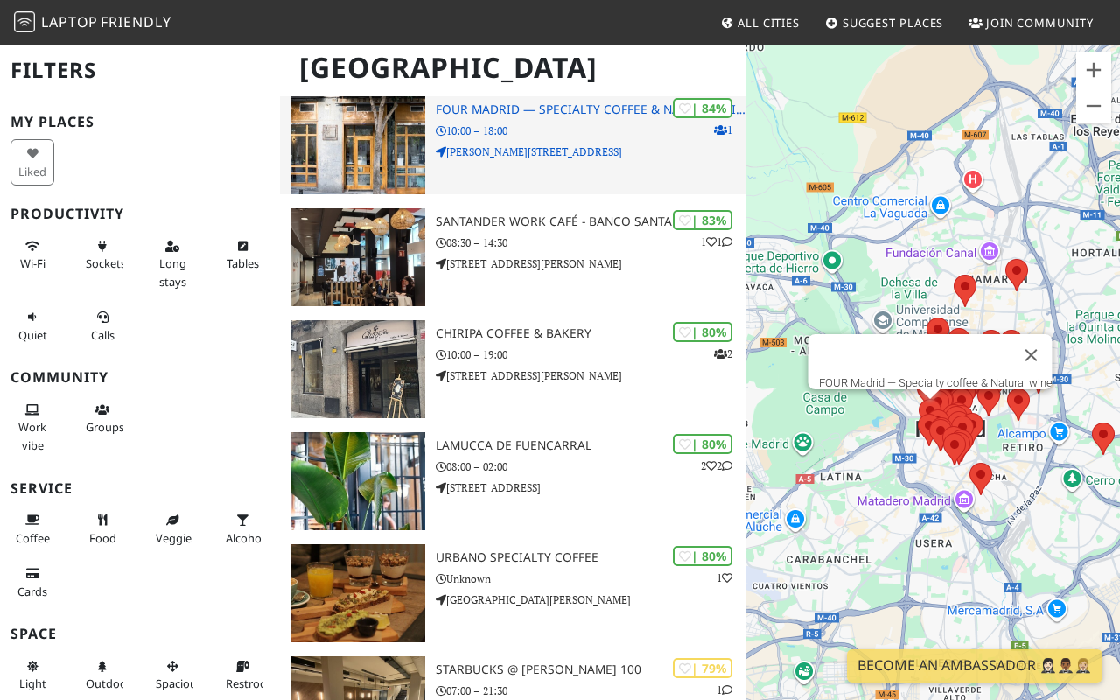
click at [557, 154] on p "[PERSON_NAME][STREET_ADDRESS]" at bounding box center [592, 152] width 312 height 17
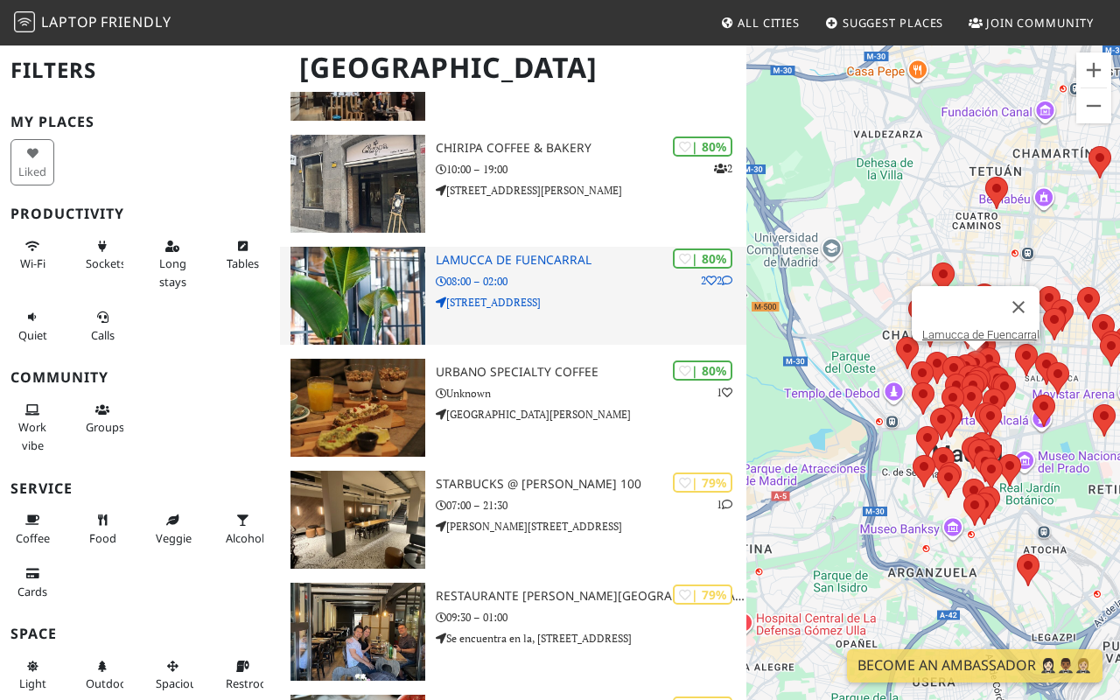
scroll to position [1762, 0]
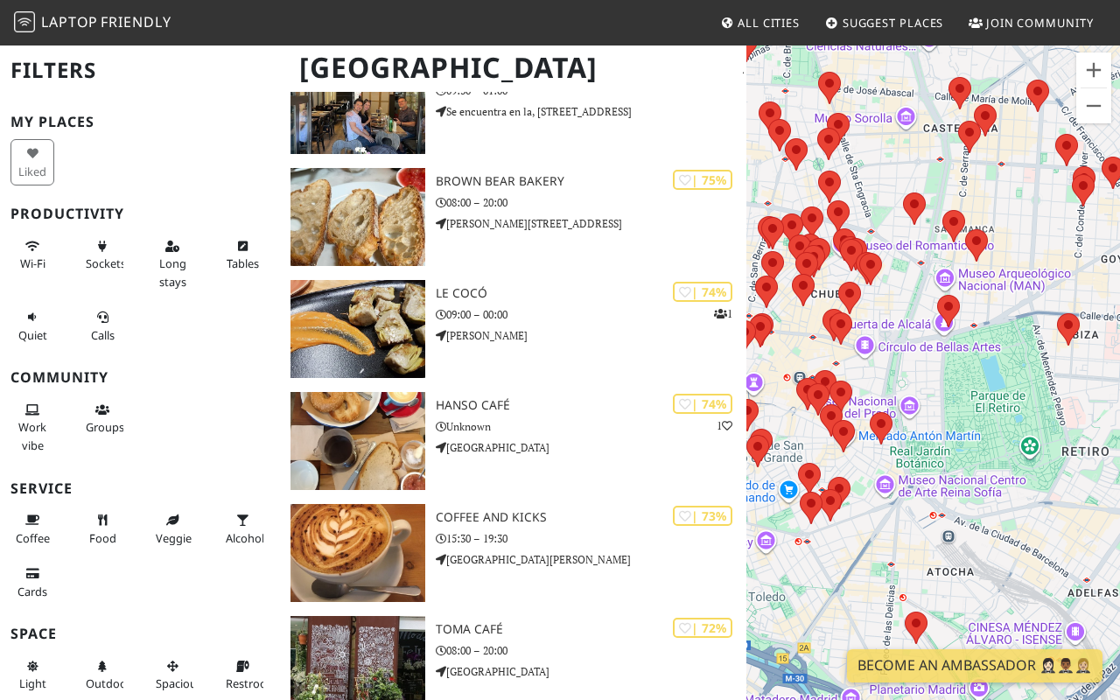
drag, startPoint x: 1085, startPoint y: 456, endPoint x: 1039, endPoint y: 277, distance: 185.3
click at [1039, 277] on div at bounding box center [933, 394] width 374 height 700
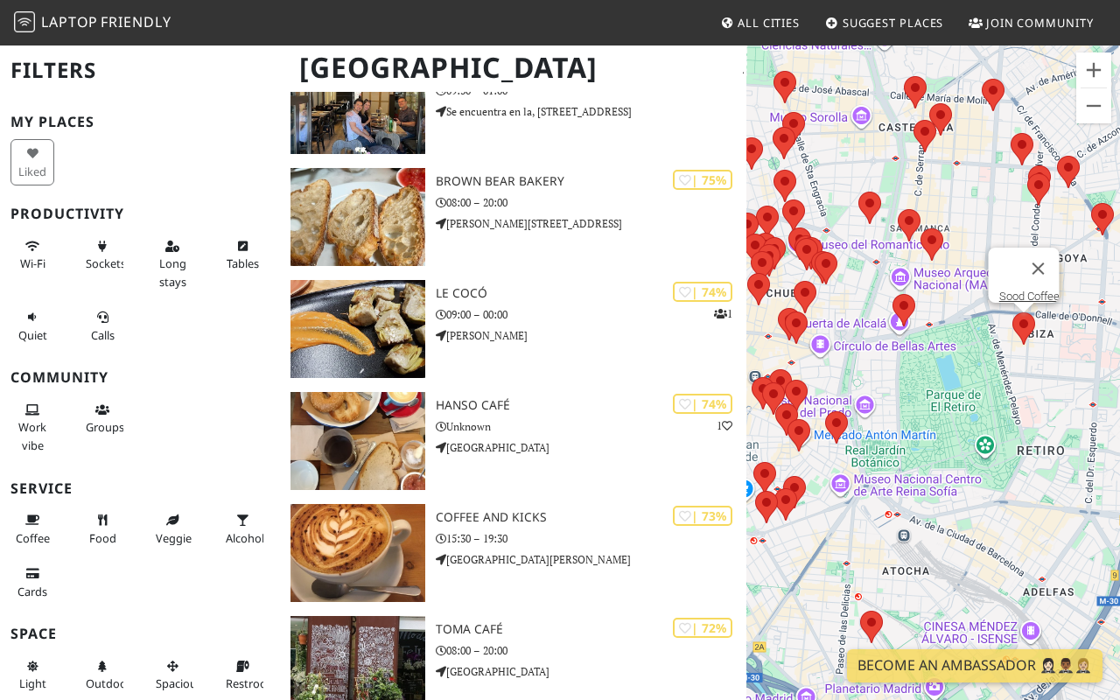
click at [1013, 312] on area at bounding box center [1013, 312] width 0 height 0
click at [1022, 290] on link "Sood Coffee" at bounding box center [1029, 296] width 60 height 13
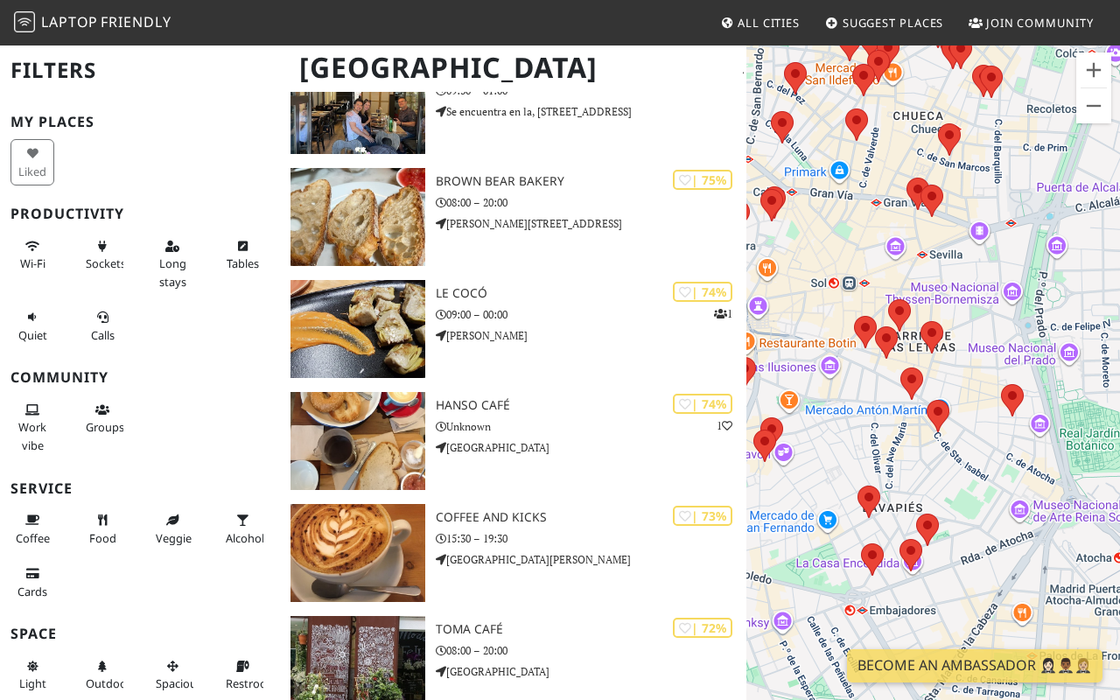
click at [8, 259] on div "Wi-Fi" at bounding box center [35, 263] width 70 height 71
click at [31, 257] on span "Wi-Fi" at bounding box center [32, 264] width 25 height 16
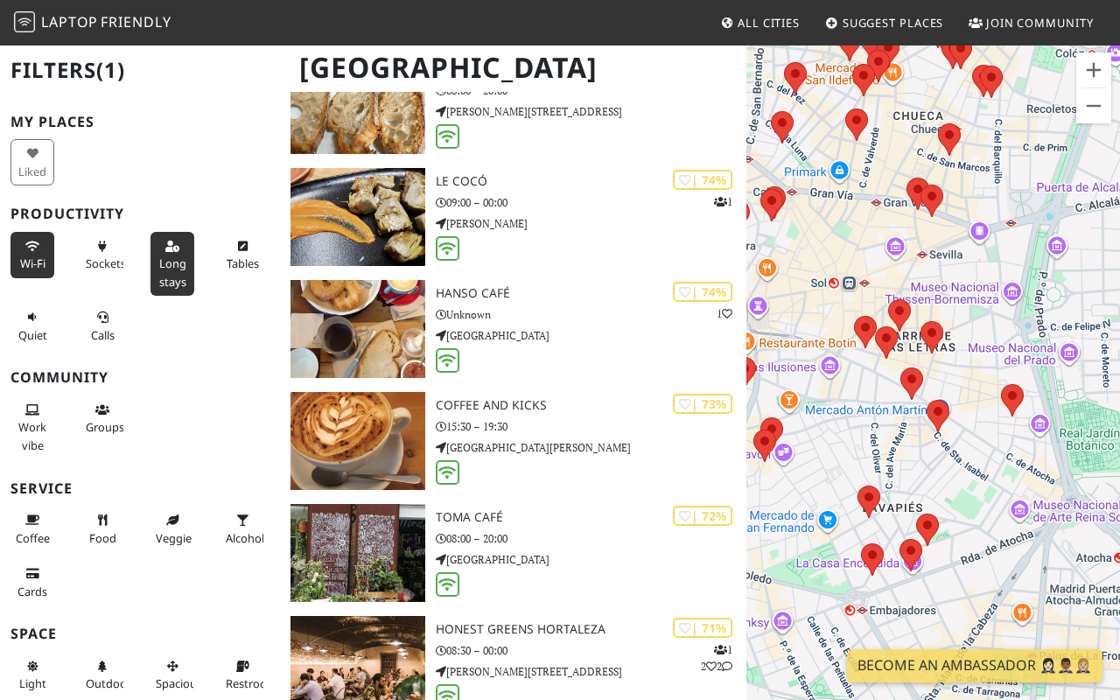
click at [162, 256] on span "Long stays" at bounding box center [172, 272] width 27 height 33
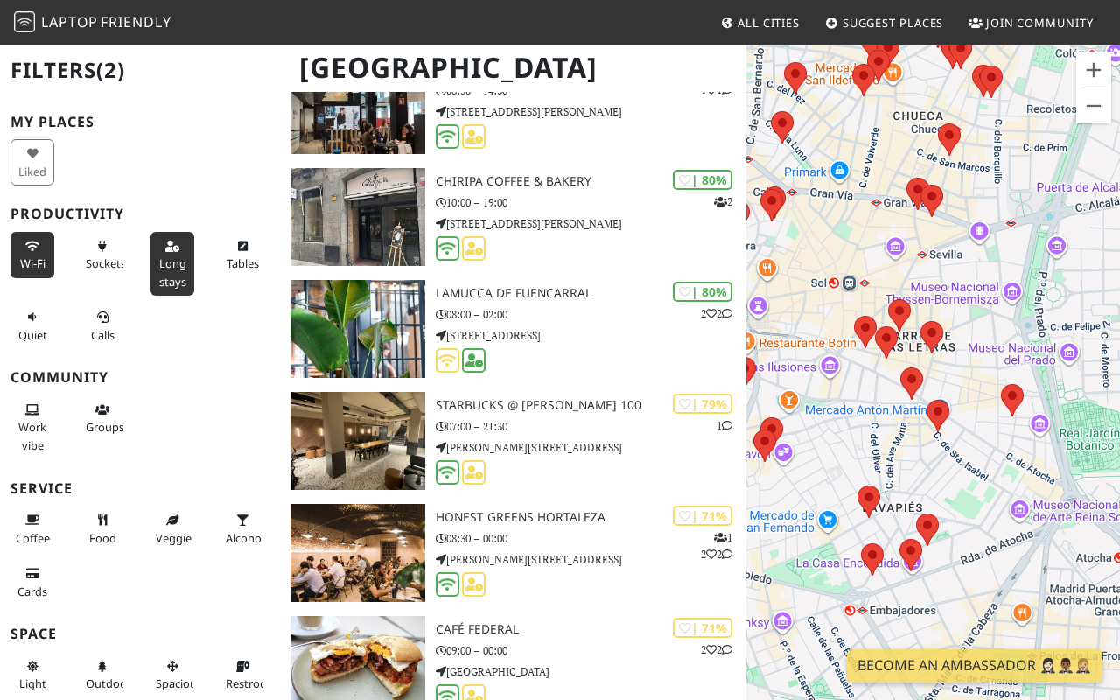
click at [212, 259] on div "Tables" at bounding box center [245, 263] width 70 height 71
click at [228, 261] on span "Tables" at bounding box center [243, 264] width 32 height 16
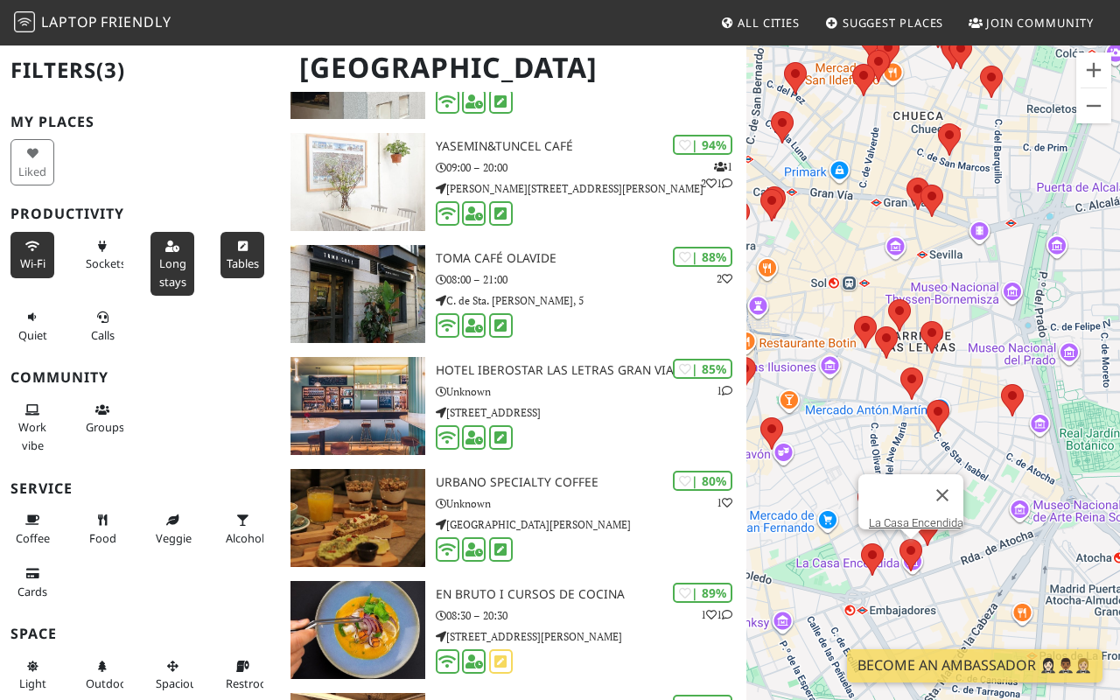
scroll to position [0, 0]
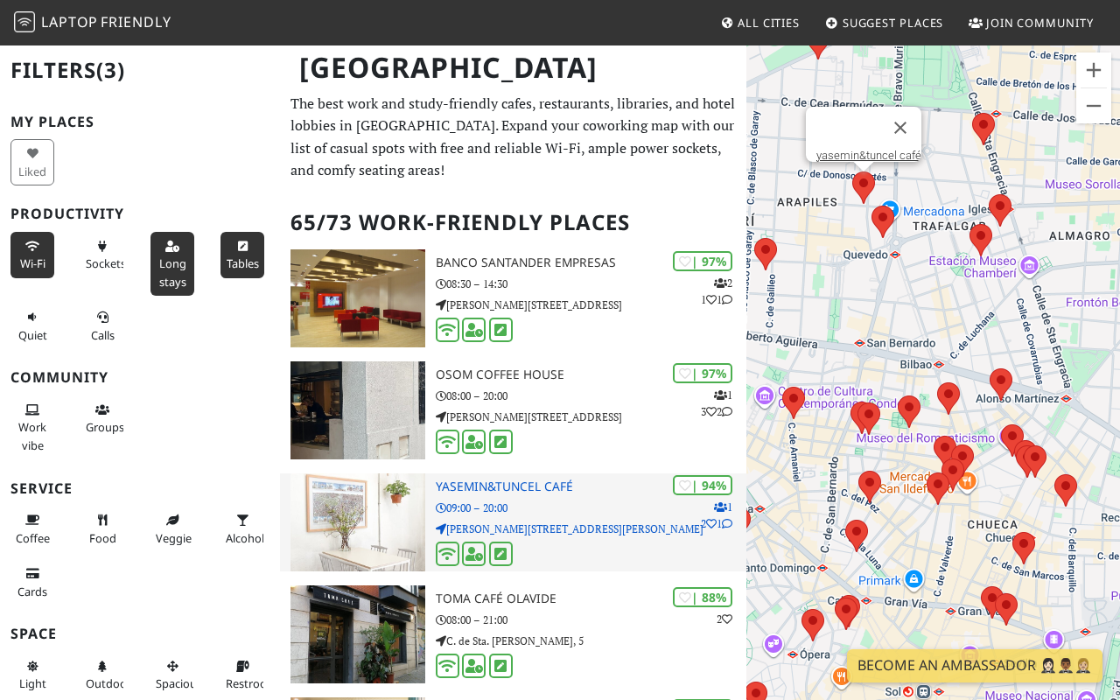
click at [386, 508] on img at bounding box center [358, 522] width 135 height 98
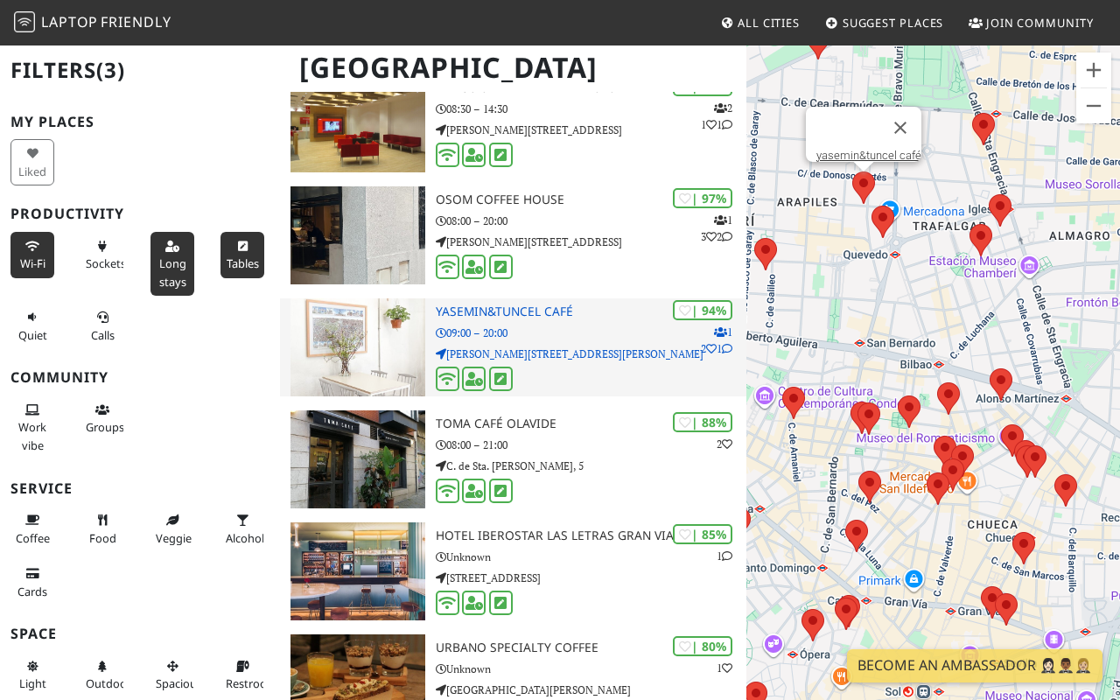
scroll to position [176, 0]
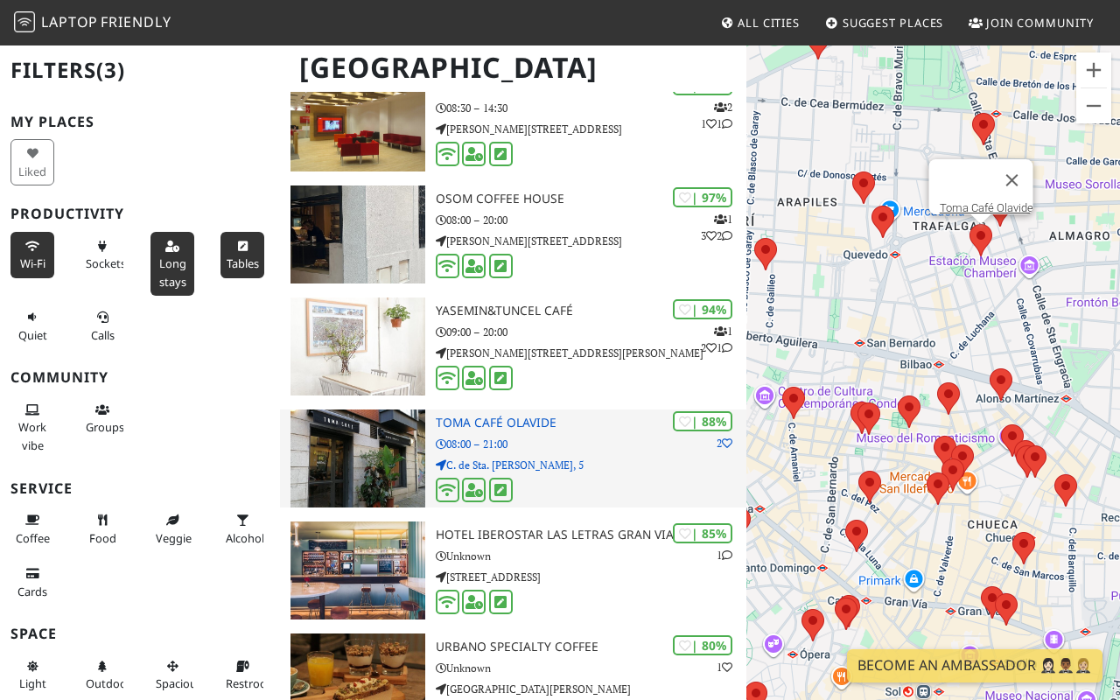
click at [387, 462] on img at bounding box center [358, 459] width 135 height 98
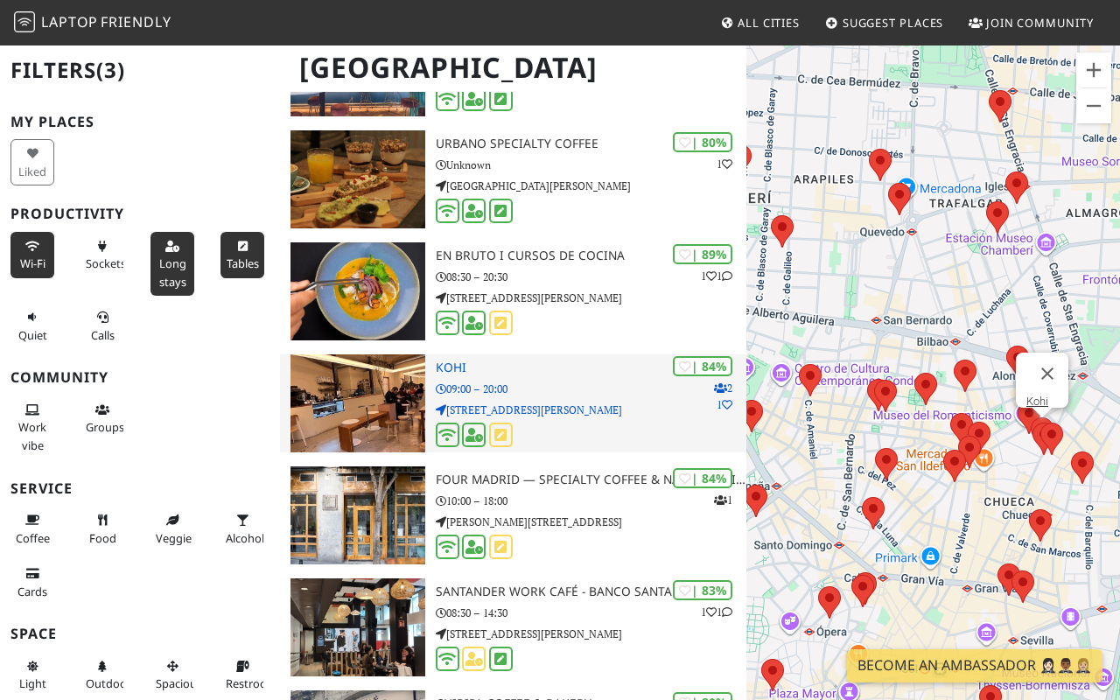
scroll to position [681, 0]
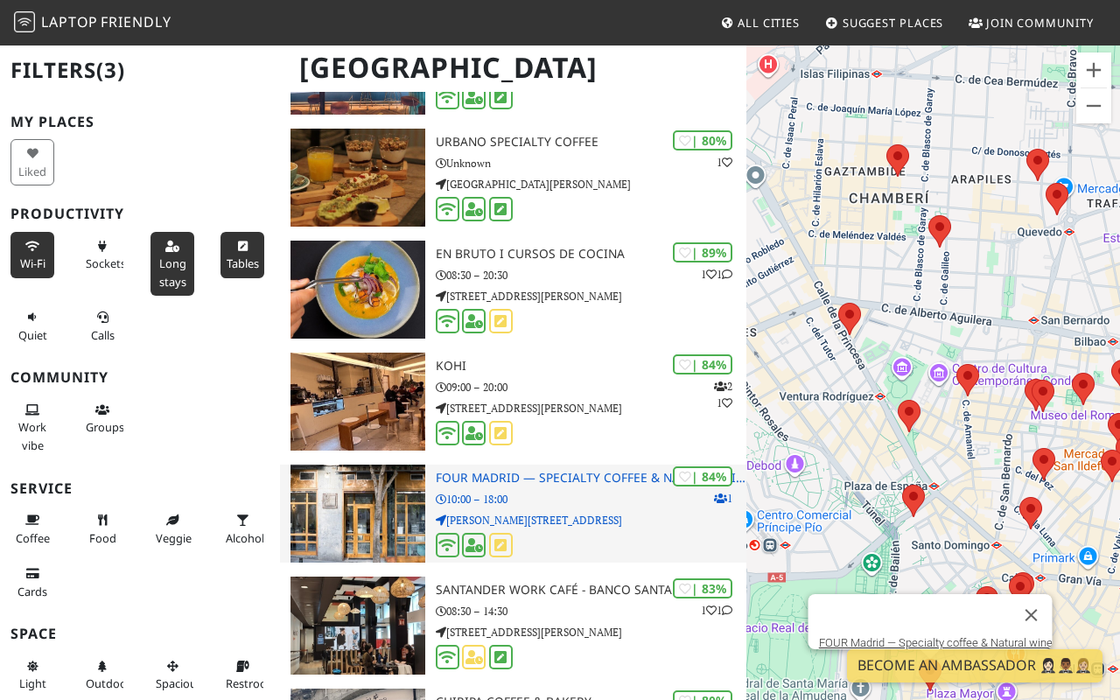
click at [557, 519] on p "[PERSON_NAME][STREET_ADDRESS]" at bounding box center [592, 520] width 312 height 17
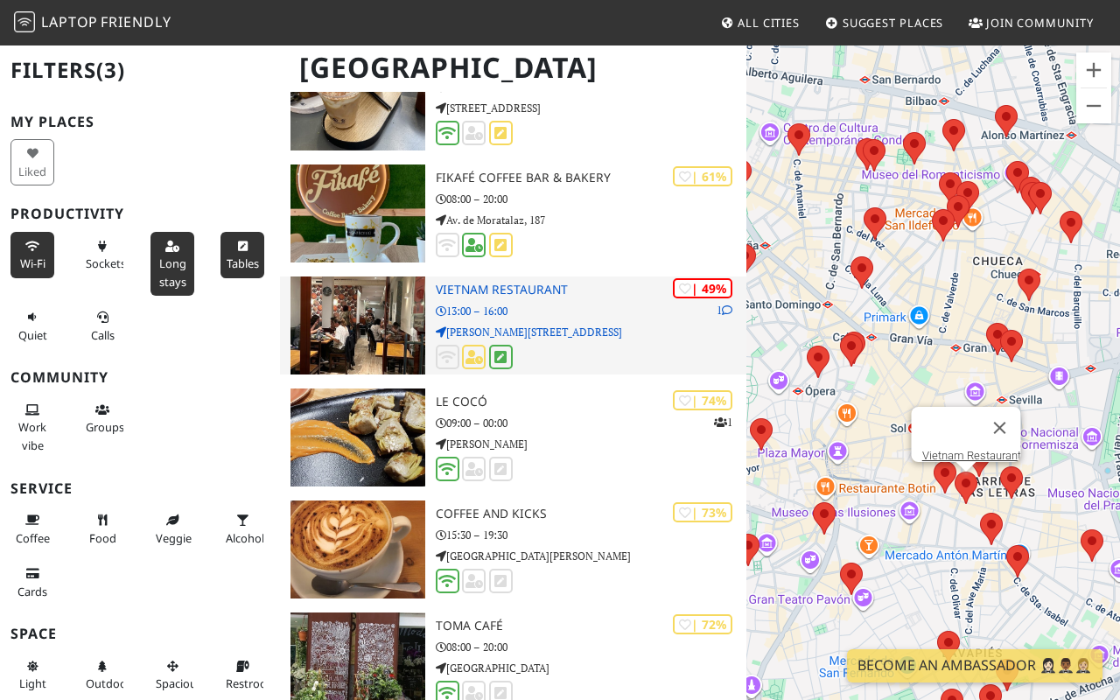
scroll to position [3767, 0]
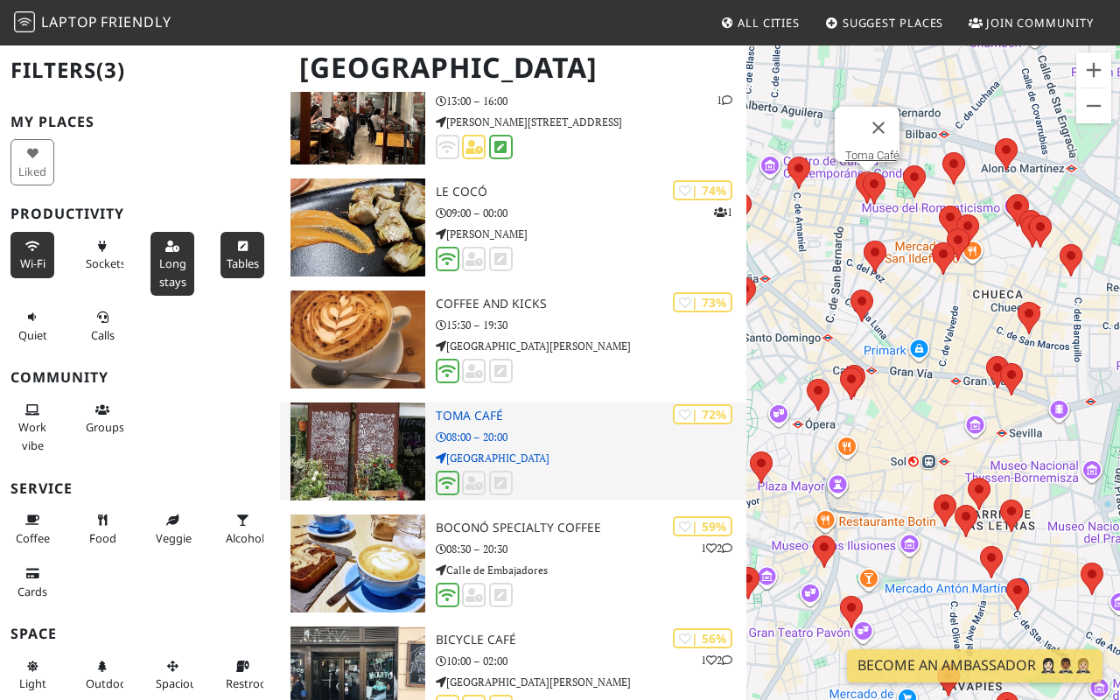
click at [541, 480] on div at bounding box center [592, 484] width 312 height 27
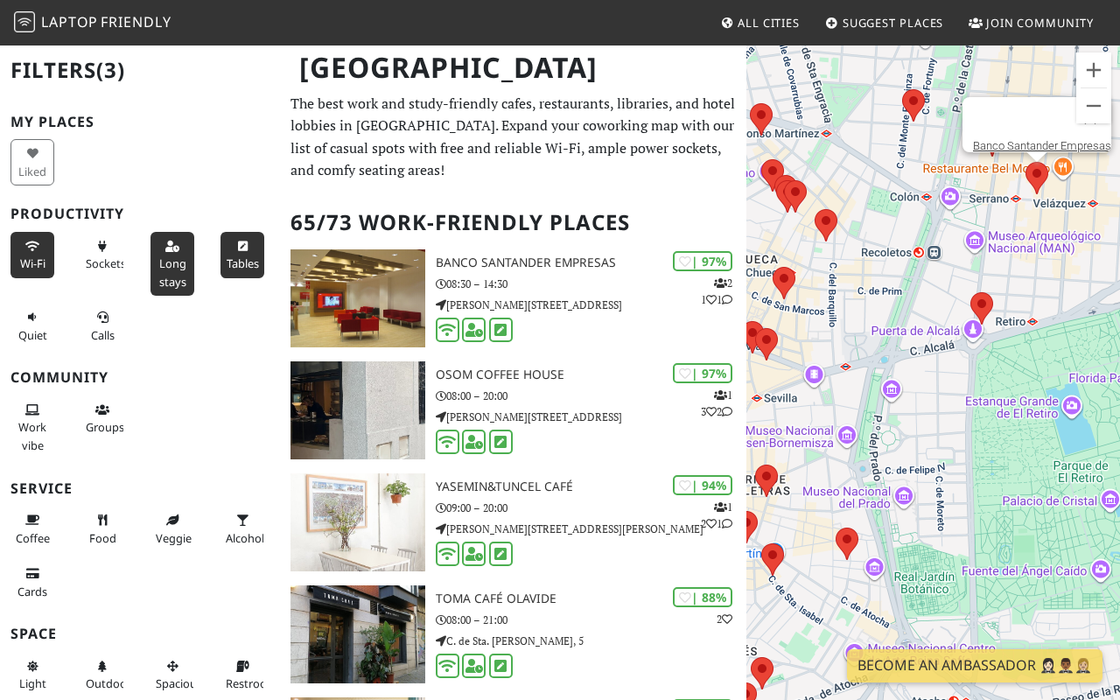
scroll to position [70, 0]
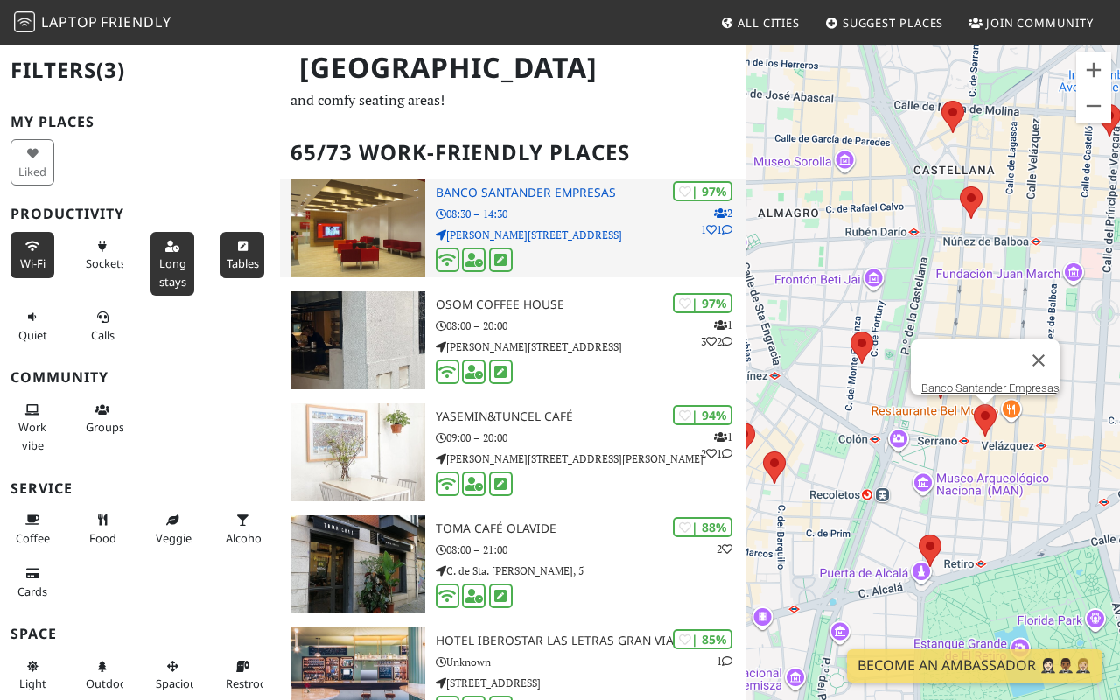
click at [568, 216] on p "08:30 – 14:30" at bounding box center [592, 214] width 312 height 17
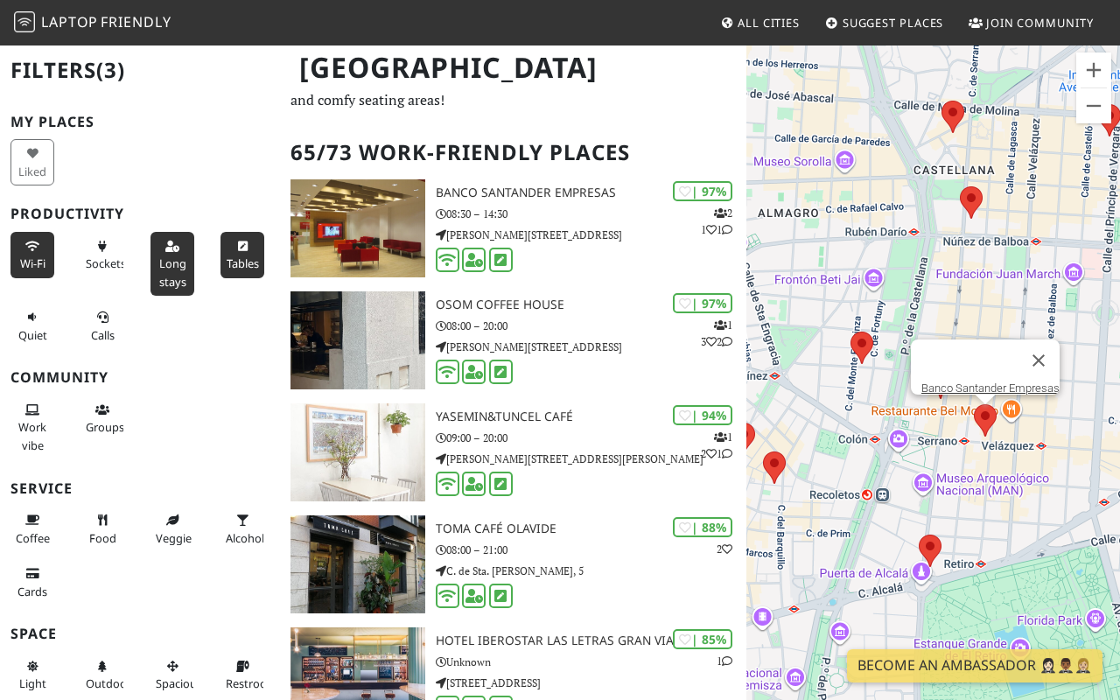
click at [997, 422] on div "Sood Coffee Banco Santander Empresas" at bounding box center [933, 394] width 374 height 700
click at [992, 430] on img at bounding box center [985, 420] width 23 height 32
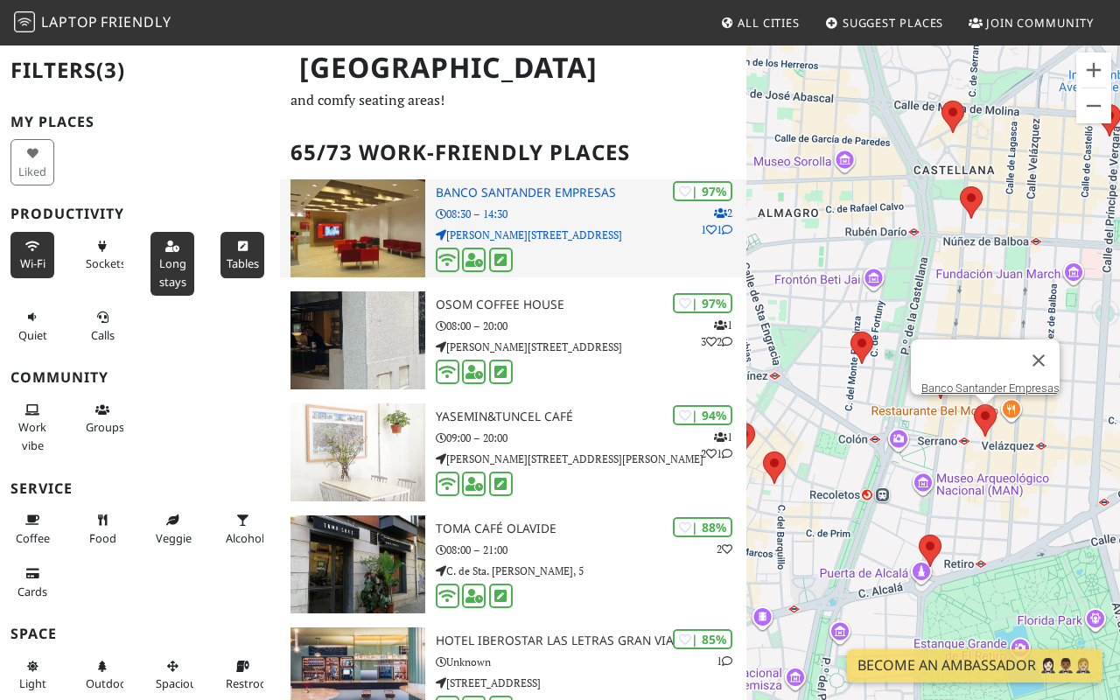
click at [519, 187] on h3 "Banco Santander Empresas" at bounding box center [592, 193] width 312 height 15
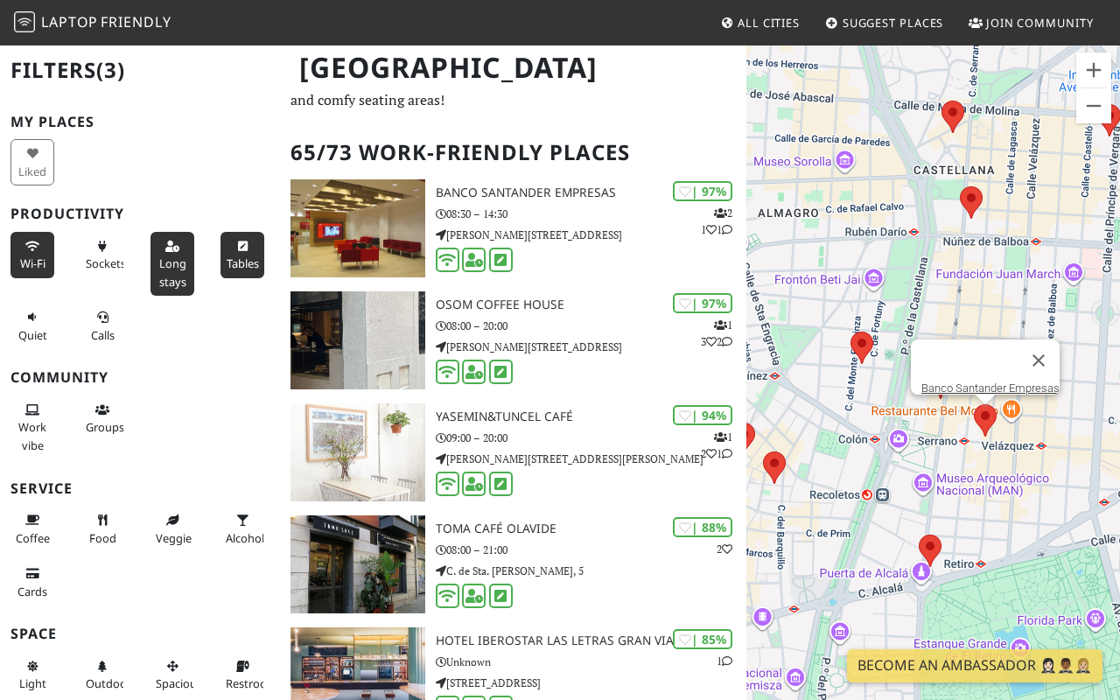
click at [974, 404] on area at bounding box center [974, 404] width 0 height 0
click at [988, 382] on link "Banco Santander Empresas" at bounding box center [990, 388] width 138 height 13
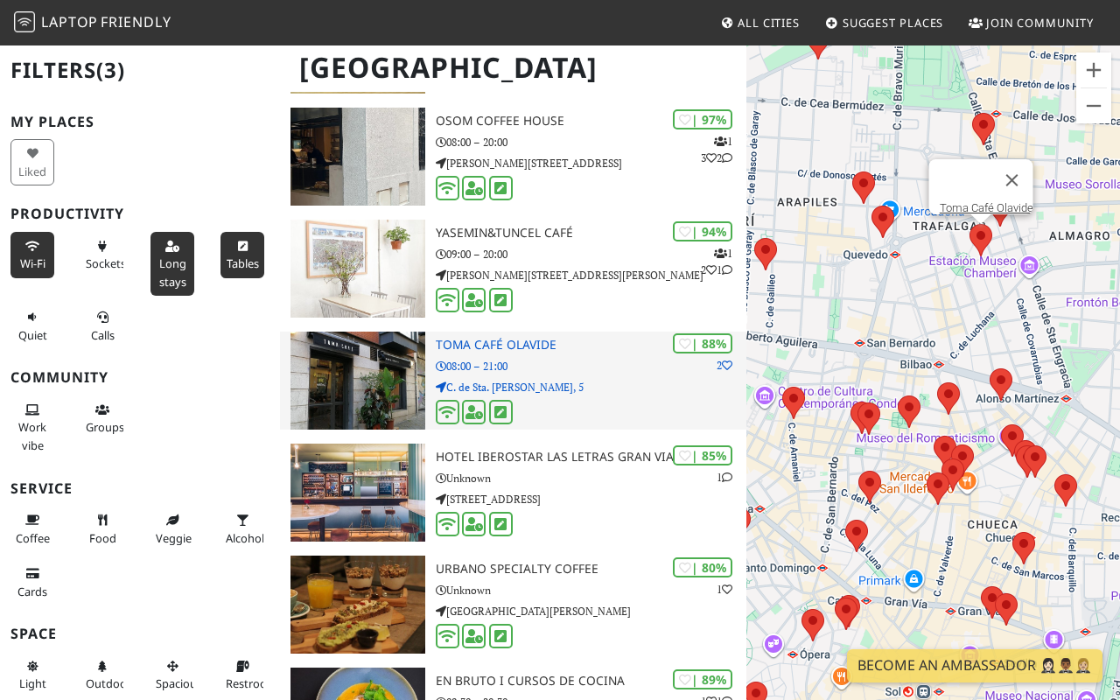
scroll to position [253, 0]
